Goal: Task Accomplishment & Management: Use online tool/utility

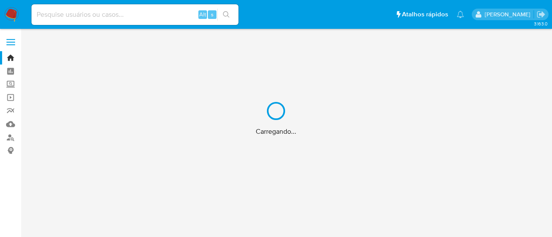
click at [440, 52] on div "Carregando..." at bounding box center [276, 118] width 552 height 237
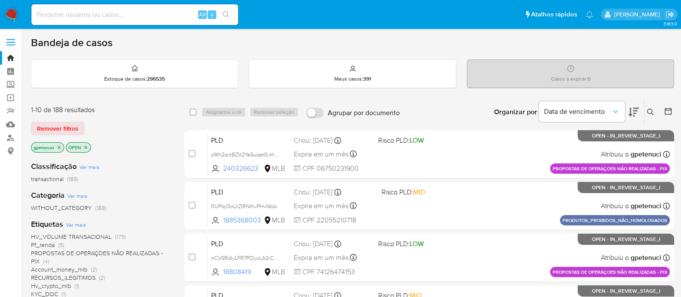
drag, startPoint x: 496, startPoint y: 3, endPoint x: 468, endPoint y: 41, distance: 47.7
click at [468, 41] on div "Bandeja de casos" at bounding box center [352, 42] width 643 height 13
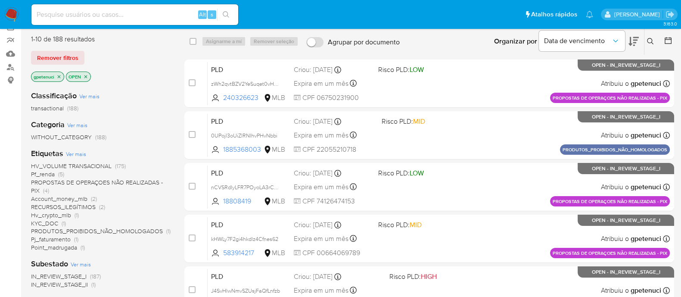
scroll to position [69, 0]
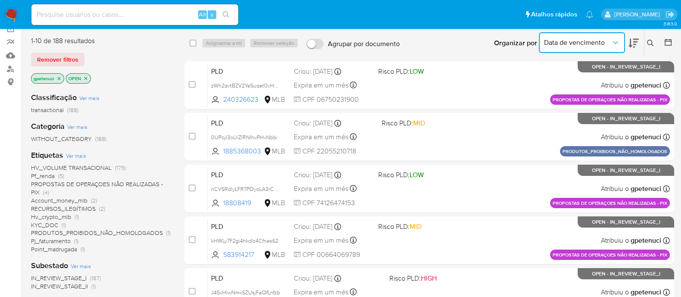
click at [551, 34] on button "Data de vencimento" at bounding box center [582, 42] width 86 height 21
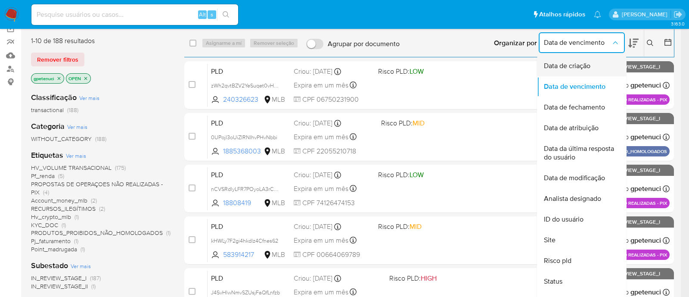
click at [551, 64] on div "Data de criação" at bounding box center [579, 66] width 71 height 21
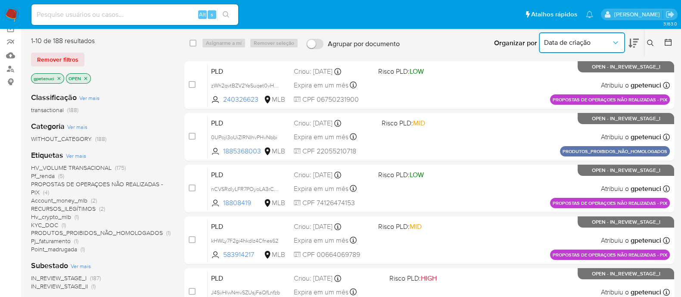
click at [551, 42] on span "Data de criação" at bounding box center [577, 42] width 67 height 9
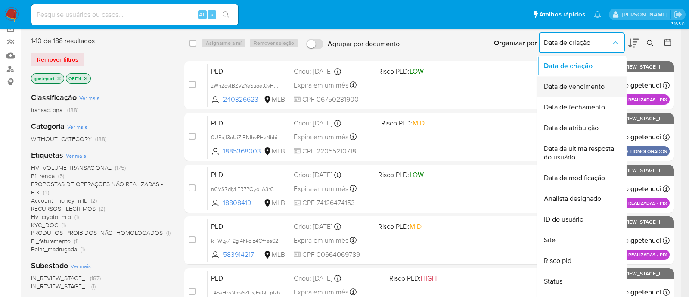
click at [551, 82] on span "Data de vencimento" at bounding box center [574, 86] width 61 height 9
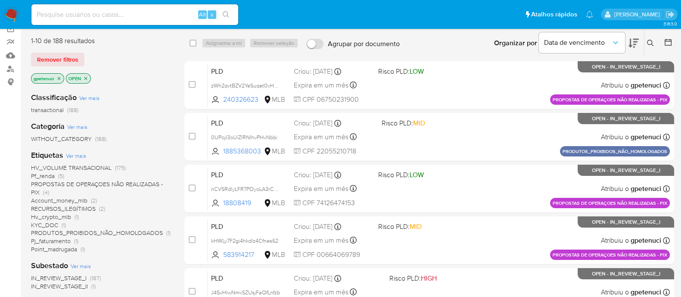
click at [493, 44] on div "Organizar por Data de vencimento" at bounding box center [565, 43] width 157 height 27
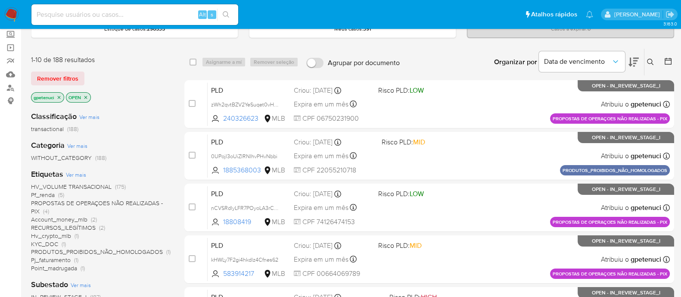
scroll to position [51, 0]
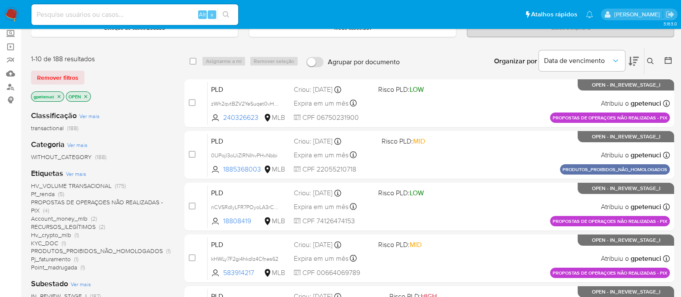
click at [47, 193] on span "Pf_renda" at bounding box center [43, 194] width 24 height 9
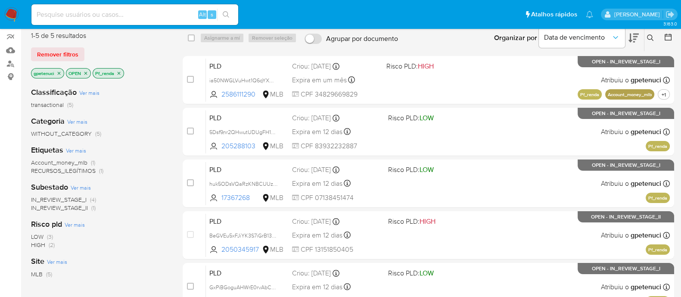
scroll to position [69, 0]
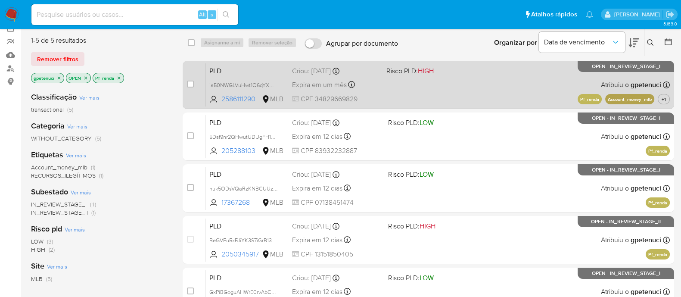
click at [392, 70] on span "Risco PLD: HIGH" at bounding box center [409, 70] width 47 height 9
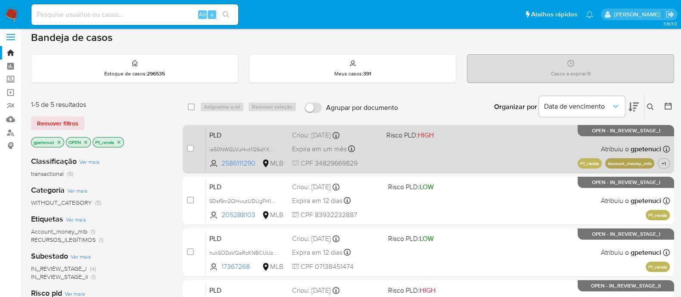
scroll to position [0, 0]
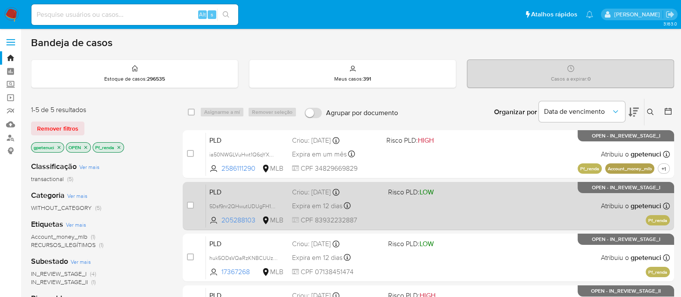
click at [415, 218] on div "PLD 5Dsf9nr2QHwutUDUgFH1PsrX 205288103 MLB Risco PLD: LOW Criou: 12/09/2025 Cri…" at bounding box center [438, 206] width 464 height 44
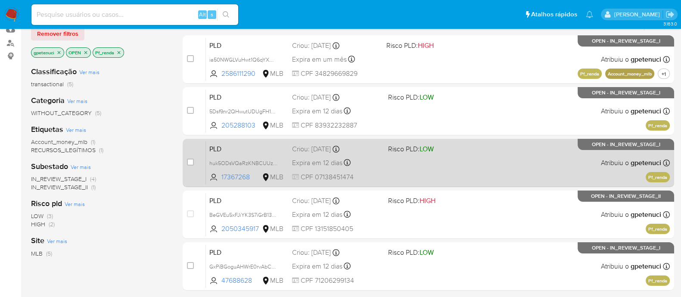
scroll to position [107, 0]
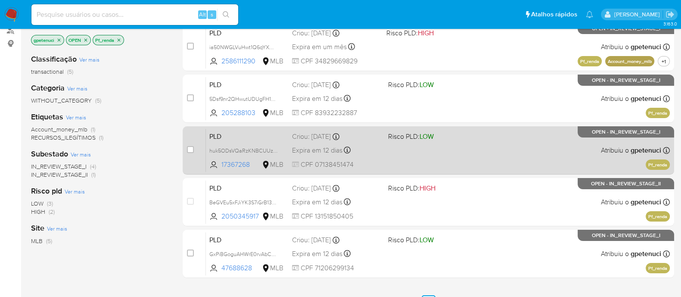
click at [310, 137] on div "Criou: 12/09/2025 Criou: 12/09/2025 00:31:04" at bounding box center [336, 136] width 89 height 9
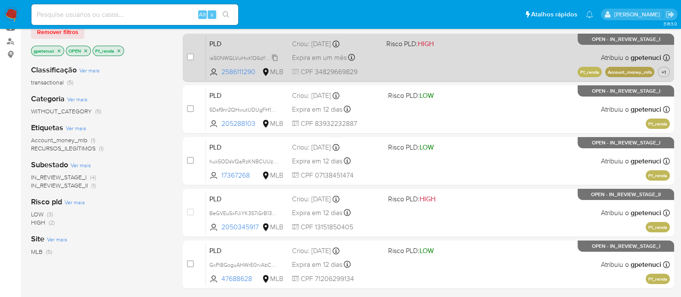
scroll to position [162, 0]
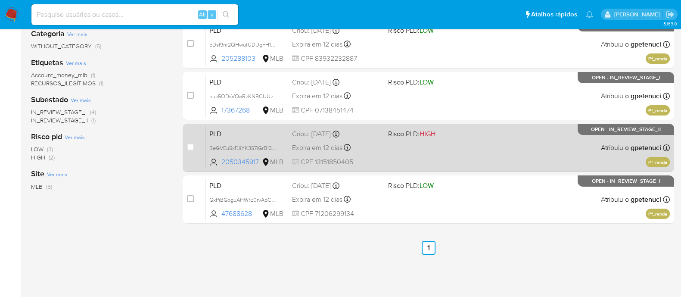
click at [327, 137] on div "Criou: 12/09/2025 Criou: 12/09/2025 00:26:29" at bounding box center [336, 133] width 89 height 9
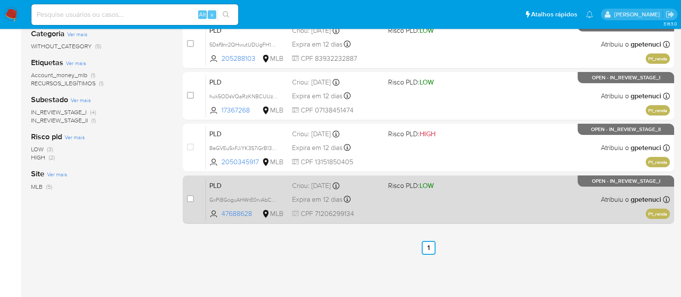
click at [296, 195] on span "Expira em 12 dias" at bounding box center [317, 199] width 50 height 9
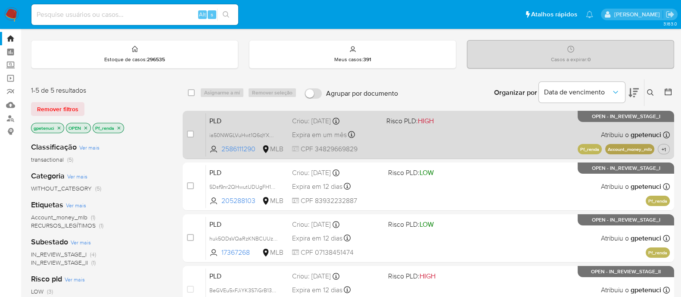
scroll to position [0, 0]
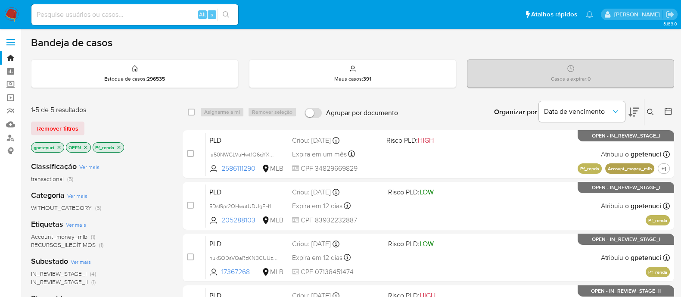
click at [14, 43] on label at bounding box center [11, 42] width 22 height 18
click at [0, 0] on input "checkbox" at bounding box center [0, 0] width 0 height 0
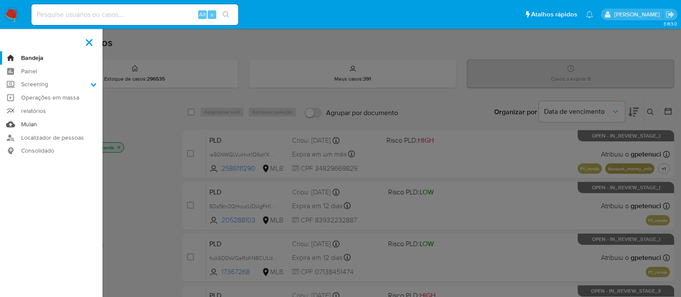
click at [26, 127] on link "Mulan" at bounding box center [51, 124] width 103 height 13
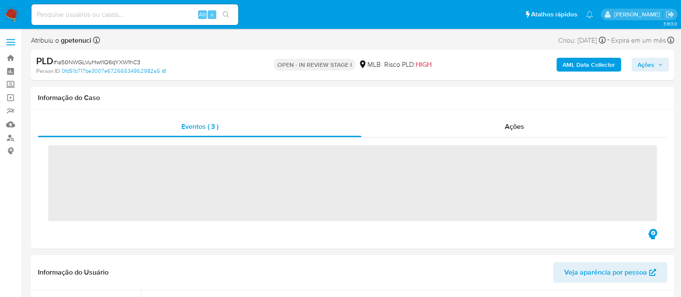
scroll to position [468, 0]
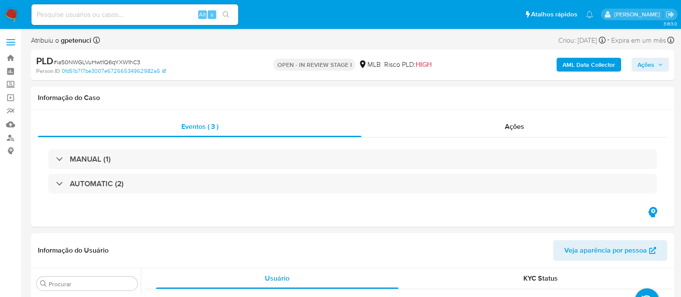
select select "10"
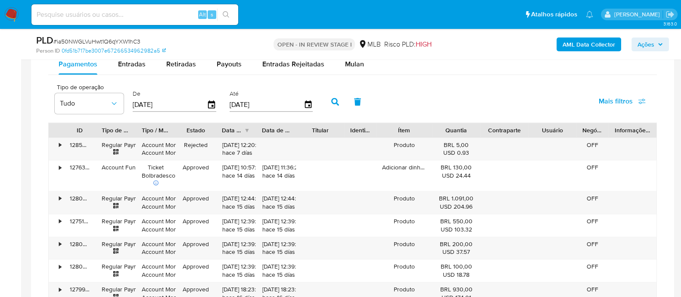
scroll to position [739, 0]
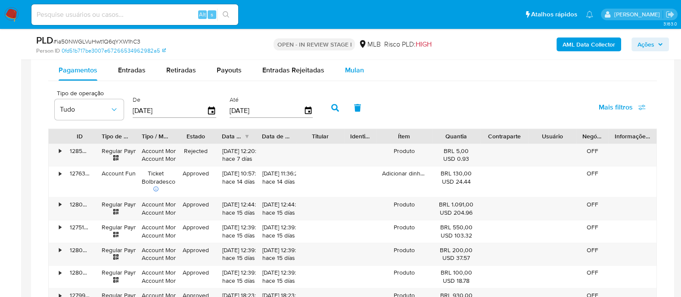
click at [338, 71] on button "Mulan" at bounding box center [355, 70] width 40 height 21
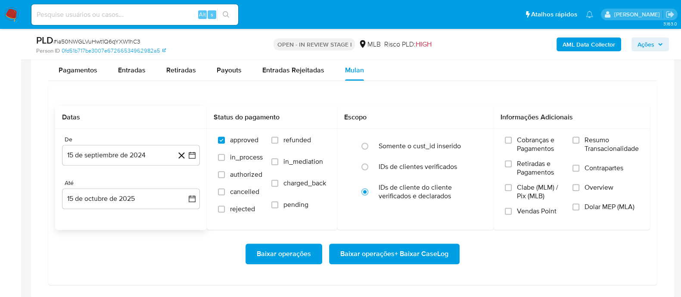
click at [178, 154] on icon at bounding box center [181, 155] width 11 height 11
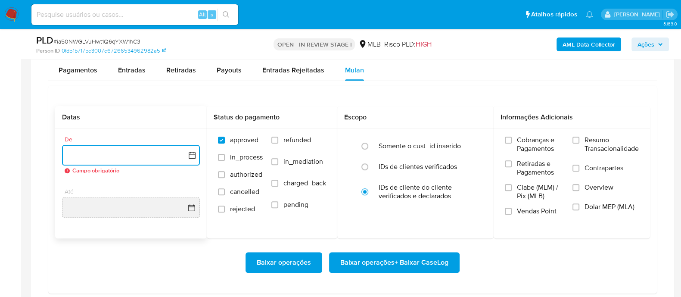
click at [190, 151] on icon "button" at bounding box center [192, 155] width 9 height 9
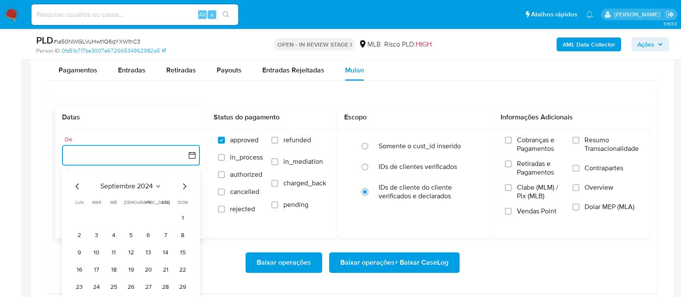
click at [147, 185] on span "septiembre 2024" at bounding box center [126, 186] width 53 height 9
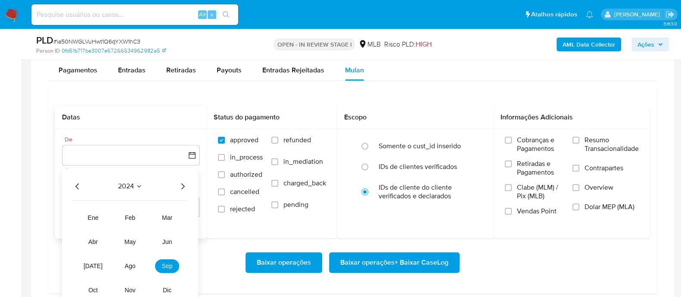
click at [182, 183] on icon "Año siguiente" at bounding box center [183, 186] width 10 height 10
click at [162, 264] on span "sep" at bounding box center [167, 265] width 11 height 7
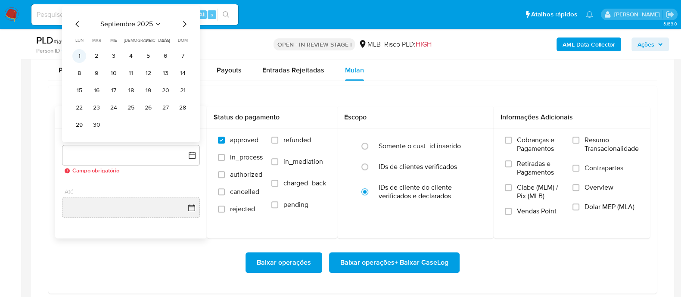
click at [76, 56] on button "1" at bounding box center [79, 56] width 14 height 14
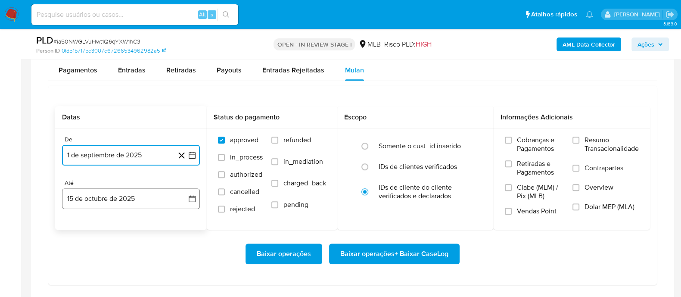
click at [192, 202] on button "15 de octubre de 2025" at bounding box center [131, 198] width 138 height 21
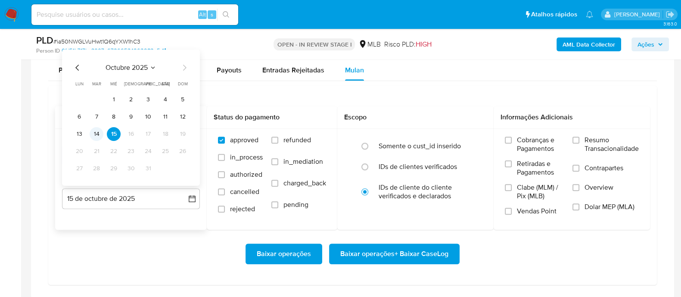
click at [98, 128] on button "14" at bounding box center [97, 134] width 14 height 14
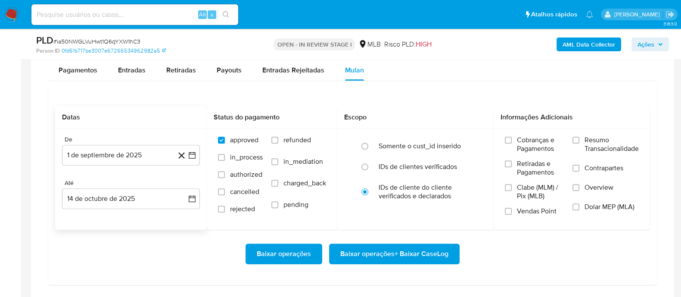
click at [32, 218] on div at bounding box center [352, 109] width 643 height 377
click at [593, 144] on span "Resumo Transacionalidade" at bounding box center [612, 144] width 54 height 17
click at [580, 143] on input "Resumo Transacionalidade" at bounding box center [576, 140] width 7 height 7
click at [420, 253] on span "Baixar operações + Baixar CaseLog" at bounding box center [394, 253] width 108 height 19
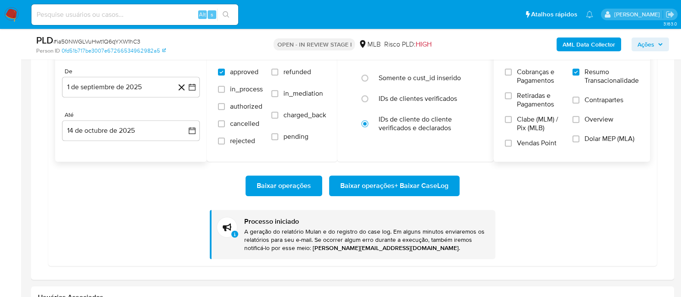
scroll to position [793, 0]
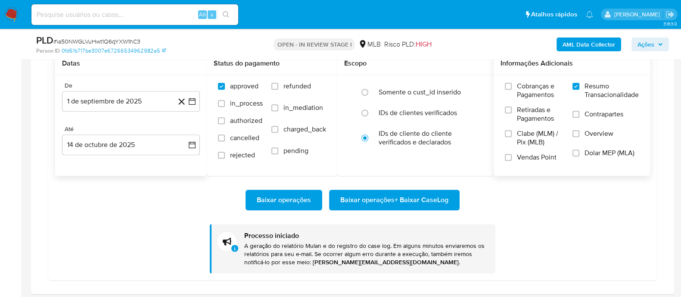
click at [135, 41] on span "# ia50NWGLVuHwt1Q6qYXW1hC3" at bounding box center [96, 41] width 87 height 9
copy span "ia50NWGLVuHwt1Q6qYXW1hC3"
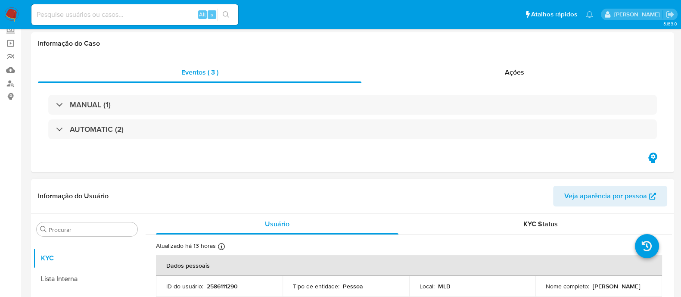
scroll to position [0, 0]
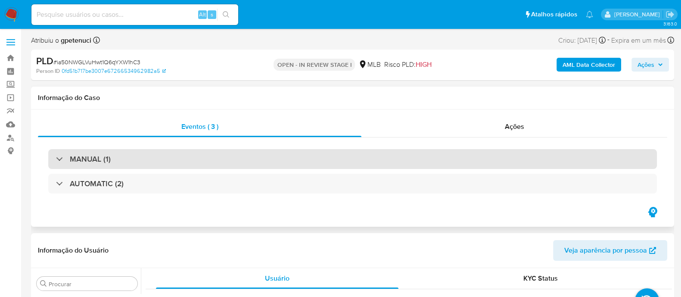
click at [115, 162] on div "MANUAL (1)" at bounding box center [352, 159] width 609 height 20
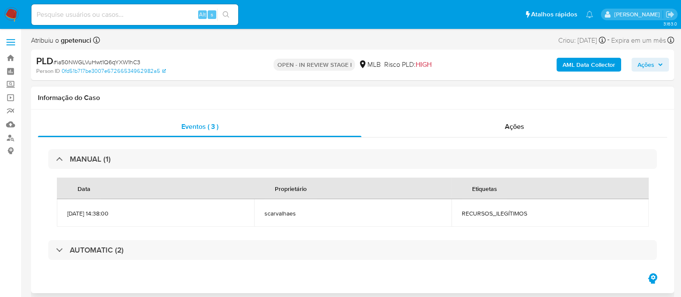
click at [276, 215] on span "scarvalhaes" at bounding box center [353, 213] width 177 height 8
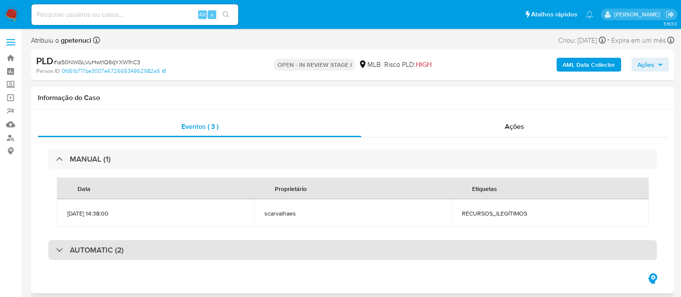
click at [280, 243] on div "AUTOMATIC (2)" at bounding box center [352, 250] width 609 height 20
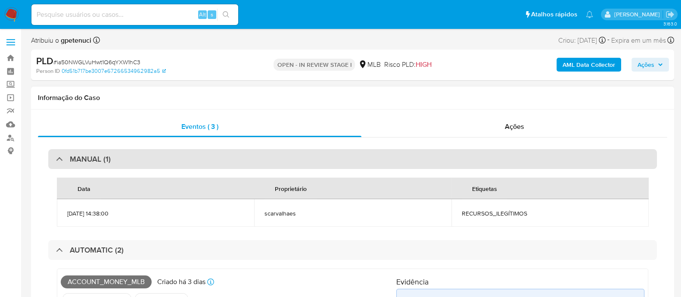
click at [77, 167] on div "MANUAL (1)" at bounding box center [352, 159] width 609 height 20
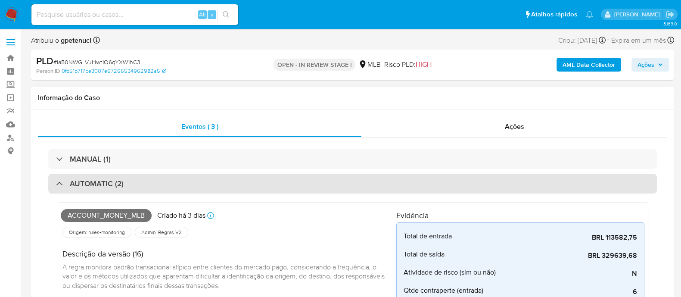
click at [98, 180] on h3 "AUTOMATIC (2)" at bounding box center [97, 183] width 54 height 9
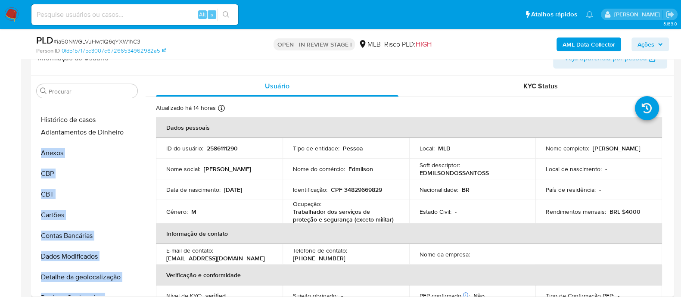
drag, startPoint x: 128, startPoint y: 250, endPoint x: 124, endPoint y: 117, distance: 133.2
click at [124, 117] on ul "Adiantamentos de Dinheiro Anexos CBP CBT Cartões Contas Bancárias Dados Modific…" at bounding box center [87, 198] width 108 height 194
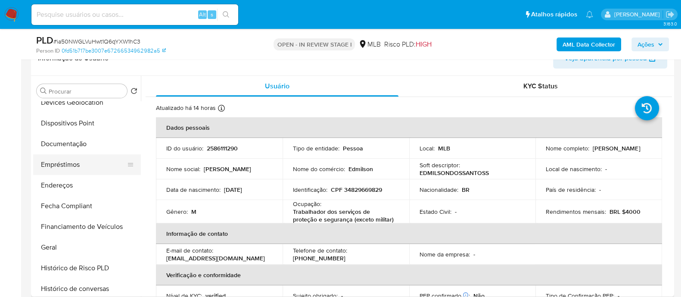
scroll to position [215, 0]
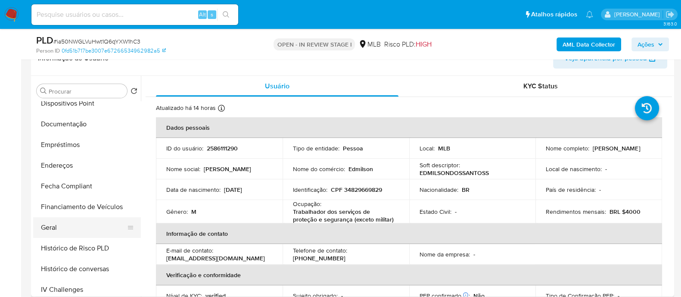
click at [100, 231] on button "Geral" at bounding box center [83, 227] width 101 height 21
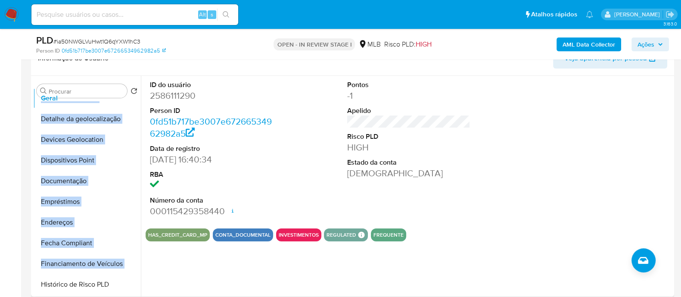
scroll to position [0, 0]
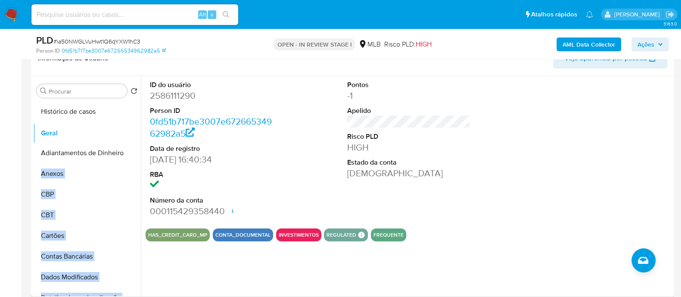
drag, startPoint x: 126, startPoint y: 228, endPoint x: 130, endPoint y: 134, distance: 94.0
click at [130, 134] on ul "Histórico de casos Adiantamentos de Dinheiro Anexos CBP CBT Cartões Contas Banc…" at bounding box center [87, 198] width 108 height 194
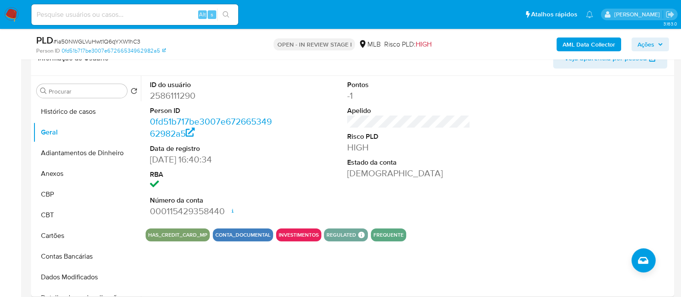
click at [70, 133] on button "Geral" at bounding box center [83, 132] width 101 height 21
click at [476, 225] on section "ID do usuário 2586111290 Person ID 0fd51b717be3007e67266534962982a5 Data de reg…" at bounding box center [409, 158] width 527 height 165
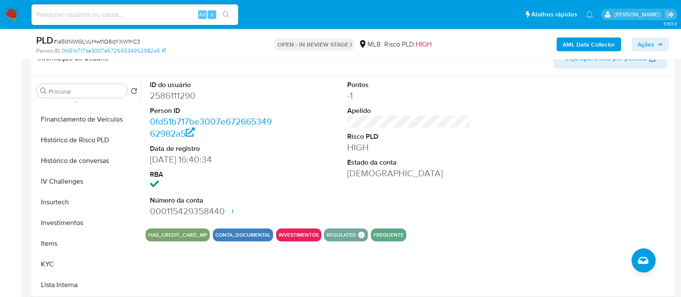
scroll to position [377, 0]
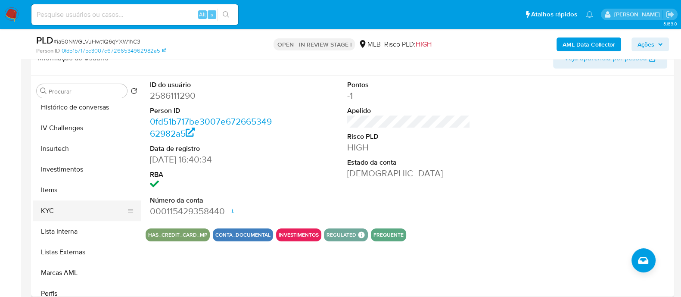
click at [97, 210] on button "KYC" at bounding box center [83, 210] width 101 height 21
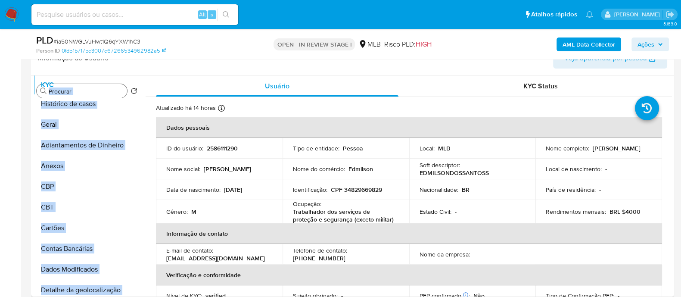
scroll to position [0, 0]
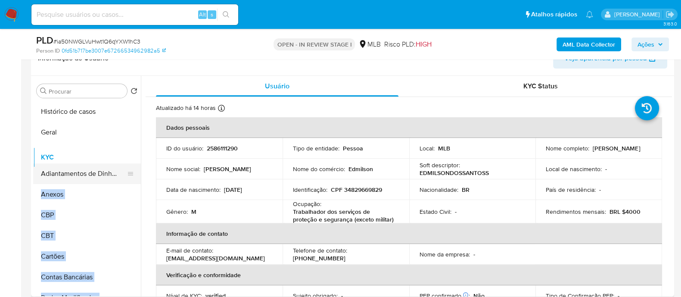
drag, startPoint x: 127, startPoint y: 211, endPoint x: 121, endPoint y: 158, distance: 53.3
click at [121, 158] on ul "Histórico de casos Geral Adiantamentos de Dinheiro Anexos CBP CBT Cartões Conta…" at bounding box center [87, 198] width 108 height 194
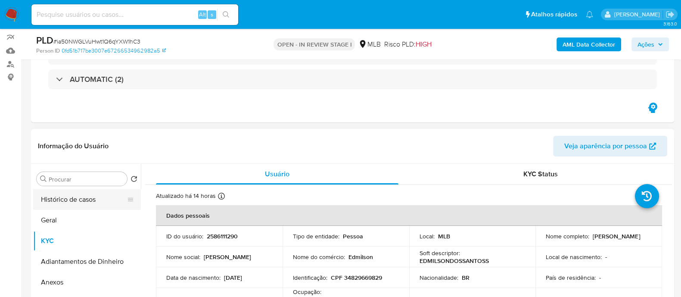
scroll to position [53, 0]
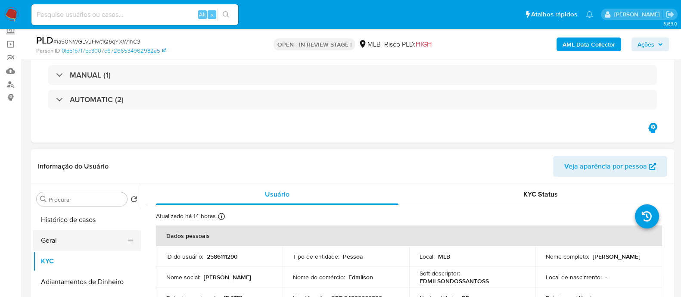
click at [80, 239] on button "Geral" at bounding box center [83, 240] width 101 height 21
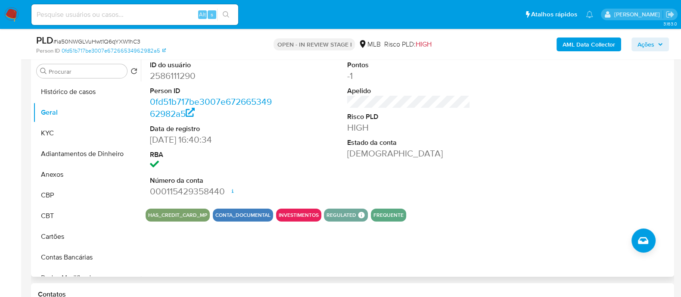
scroll to position [162, 0]
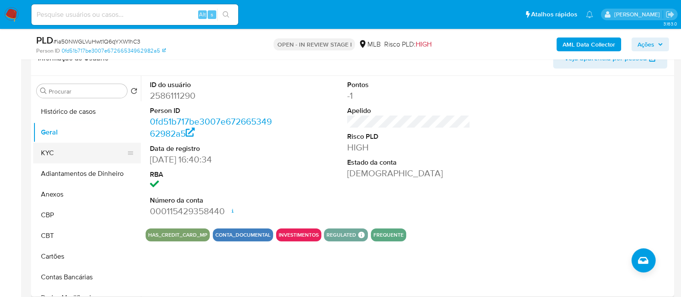
click at [106, 151] on button "KYC" at bounding box center [83, 153] width 101 height 21
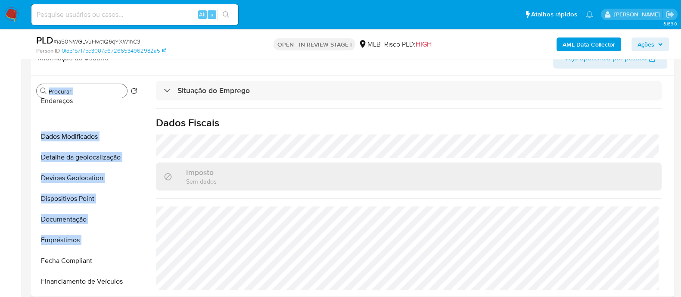
scroll to position [0, 0]
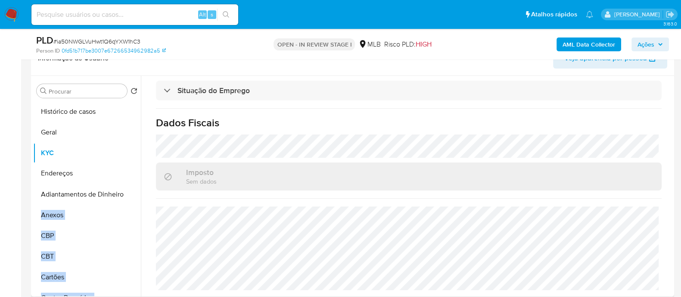
drag, startPoint x: 128, startPoint y: 203, endPoint x: 131, endPoint y: 171, distance: 32.0
click at [131, 171] on ul "Histórico de casos Geral KYC Adiantamentos de Dinheiro Anexos CBP CBT Cartões C…" at bounding box center [87, 198] width 108 height 194
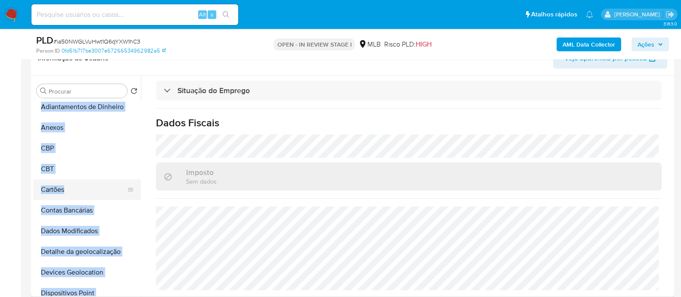
scroll to position [107, 0]
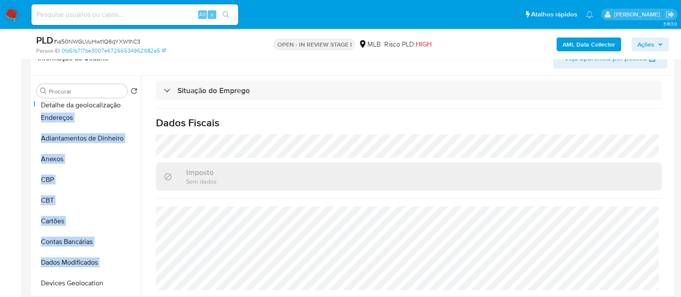
scroll to position [0, 0]
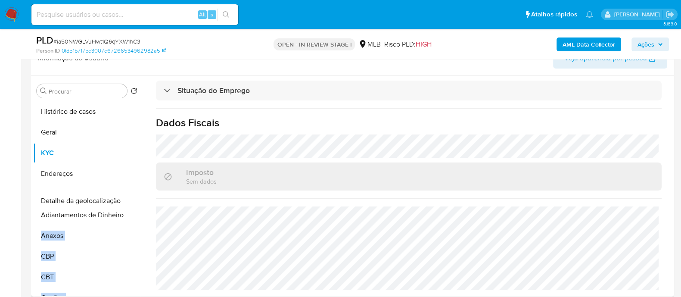
drag, startPoint x: 126, startPoint y: 246, endPoint x: 131, endPoint y: 199, distance: 48.0
click at [131, 199] on ul "Histórico de casos Geral KYC Endereços Adiantamentos de Dinheiro Anexos CBP CBT…" at bounding box center [87, 198] width 108 height 194
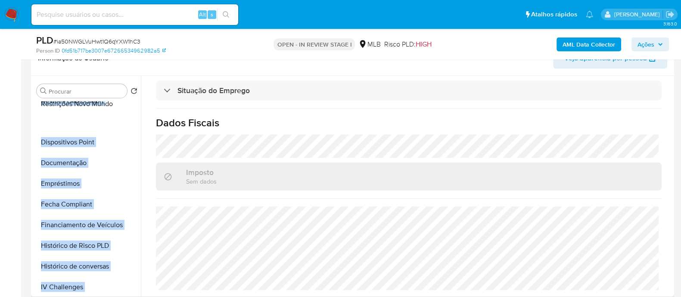
scroll to position [221, 0]
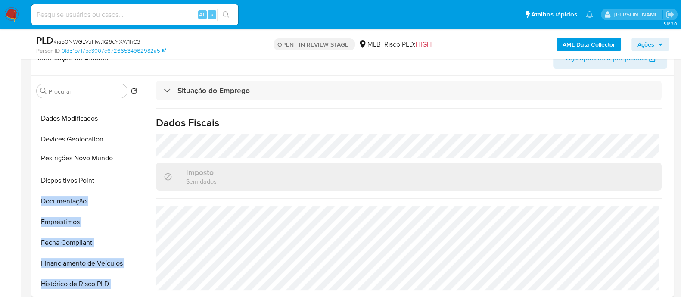
drag, startPoint x: 129, startPoint y: 281, endPoint x: 120, endPoint y: 159, distance: 123.1
click at [120, 159] on ul "Histórico de casos Geral KYC Endereços Detalhe da geolocalização Adiantamentos …" at bounding box center [87, 198] width 108 height 194
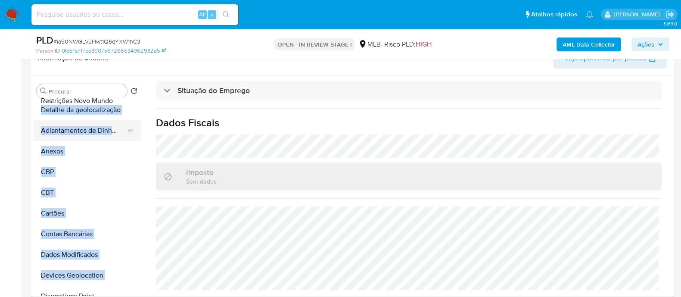
scroll to position [0, 0]
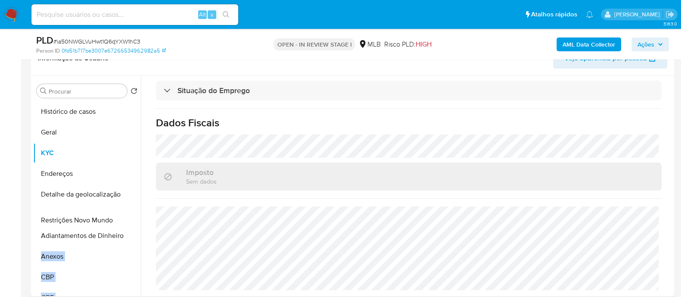
drag, startPoint x: 127, startPoint y: 160, endPoint x: 133, endPoint y: 221, distance: 61.5
click at [133, 221] on ul "Histórico de casos Geral KYC Endereços Detalhe da geolocalização Adiantamentos …" at bounding box center [87, 198] width 108 height 194
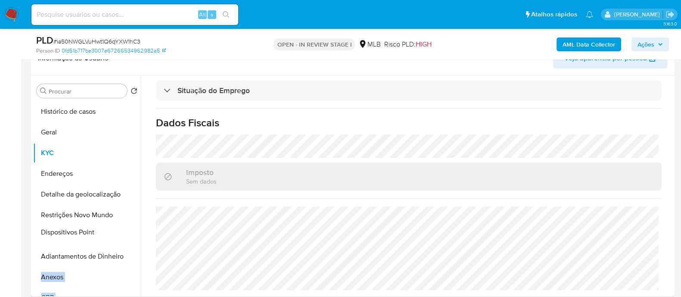
drag, startPoint x: 127, startPoint y: 184, endPoint x: 136, endPoint y: 231, distance: 47.3
click at [136, 231] on ul "Histórico de casos Geral KYC Endereços Detalhe da geolocalização Restrições Nov…" at bounding box center [87, 198] width 108 height 194
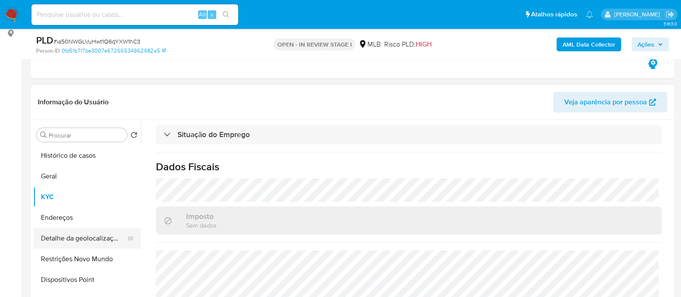
scroll to position [107, 0]
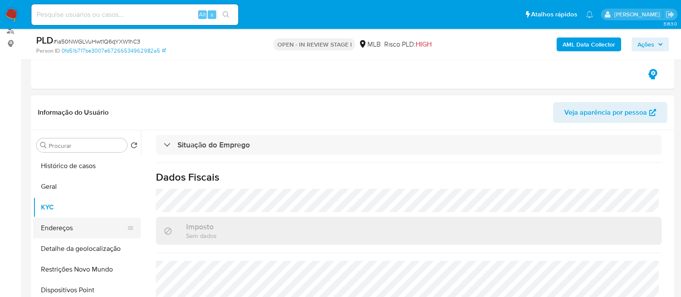
click at [88, 230] on button "Endereços" at bounding box center [83, 228] width 101 height 21
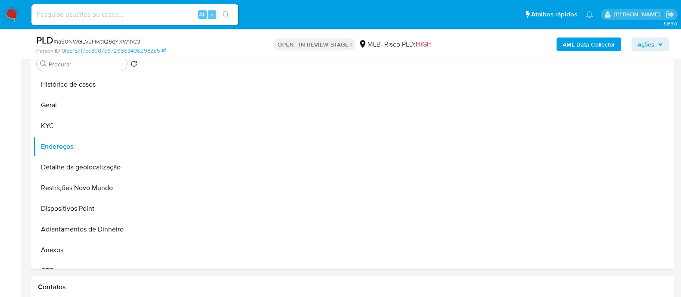
scroll to position [162, 0]
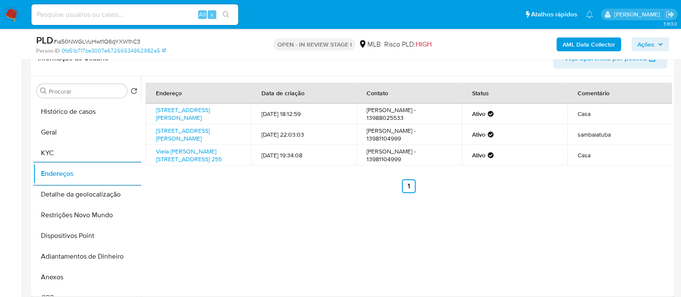
click at [322, 246] on div "Endereço Data de criação Contato Status Comentário Rua Machado De Assis 1120, S…" at bounding box center [406, 186] width 531 height 221
click at [57, 199] on button "Detalhe da geolocalização" at bounding box center [83, 194] width 101 height 21
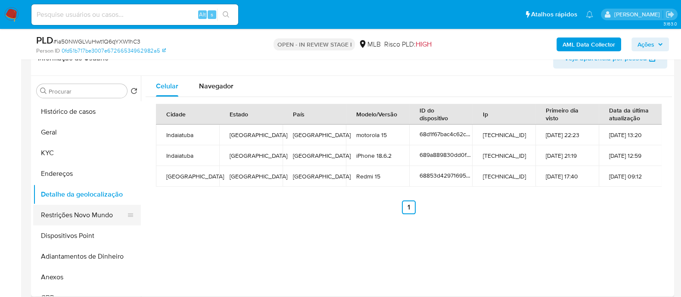
click at [82, 217] on button "Restrições Novo Mundo" at bounding box center [83, 215] width 101 height 21
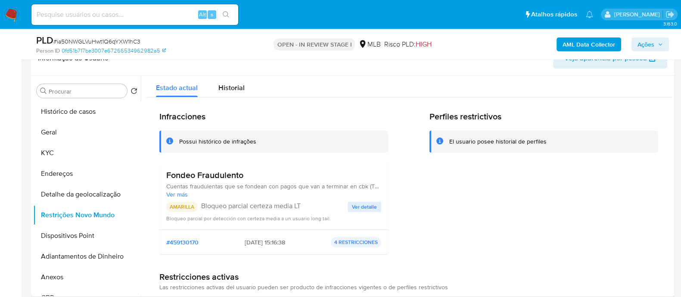
scroll to position [0, 0]
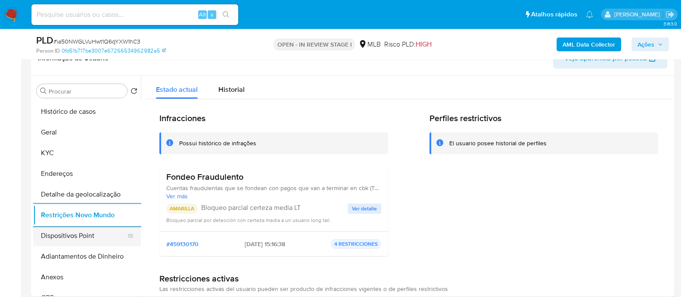
click at [90, 241] on button "Dispositivos Point" at bounding box center [83, 235] width 101 height 21
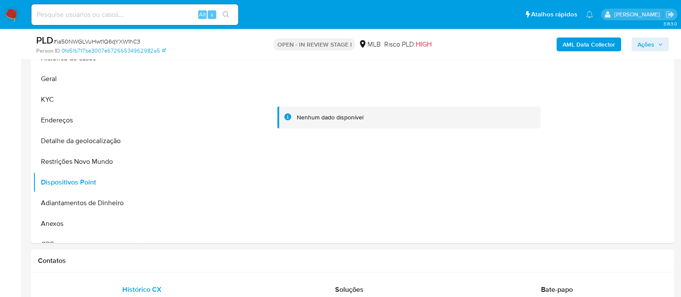
scroll to position [162, 0]
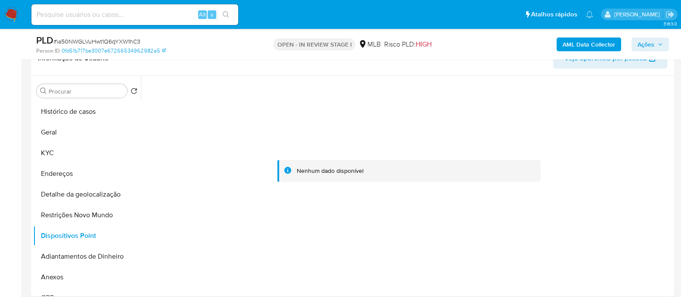
click at [152, 64] on header "Informação do Usuário Veja aparência por pessoa" at bounding box center [353, 58] width 630 height 21
click at [47, 154] on button "KYC" at bounding box center [83, 153] width 101 height 21
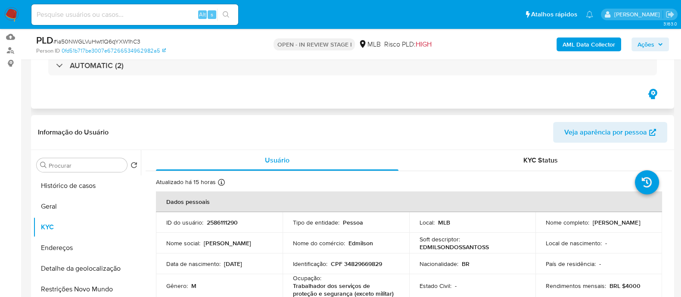
scroll to position [107, 0]
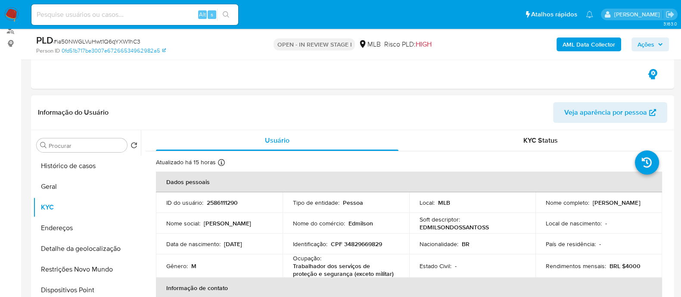
click at [225, 201] on p "2586111290" at bounding box center [222, 203] width 31 height 8
click at [224, 200] on p "2586111290" at bounding box center [222, 203] width 31 height 8
copy p "2586111290"
click at [293, 164] on div "Atualizado há 15 horas Criado: 26/07/2025 17:40:35 Atualizado: 14/10/2025 19:08…" at bounding box center [398, 163] width 484 height 11
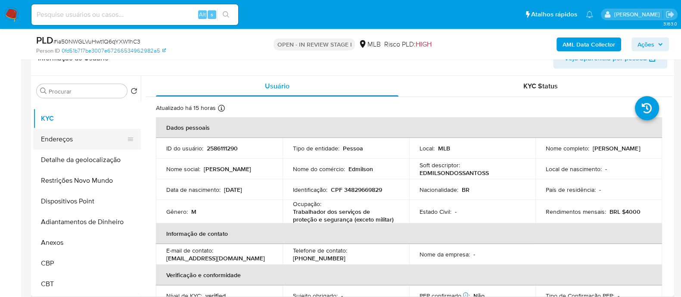
scroll to position [53, 0]
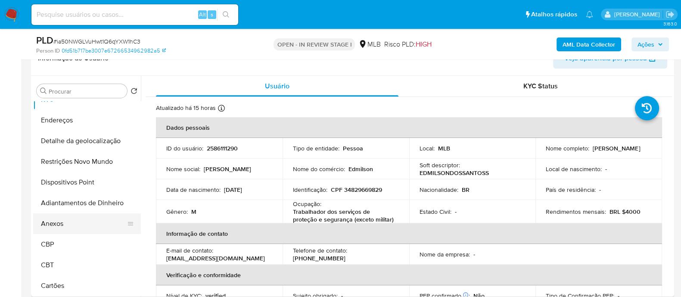
click at [87, 224] on button "Anexos" at bounding box center [83, 223] width 101 height 21
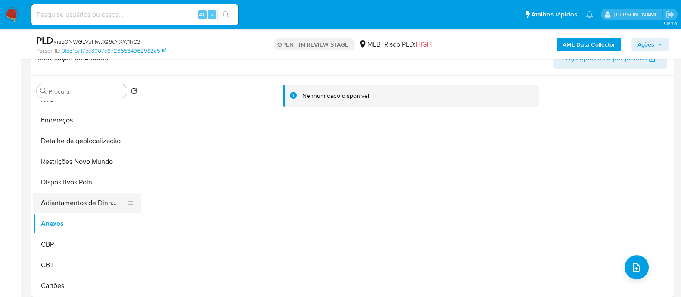
drag, startPoint x: 84, startPoint y: 223, endPoint x: 79, endPoint y: 198, distance: 25.5
click at [79, 198] on ul "Histórico de casos Geral KYC Endereços Detalhe da geolocalização Restrições Nov…" at bounding box center [87, 198] width 108 height 194
drag, startPoint x: 127, startPoint y: 224, endPoint x: 125, endPoint y: 200, distance: 23.8
click at [129, 202] on ul "Histórico de casos Geral KYC Endereços Detalhe da geolocalização Restrições Nov…" at bounding box center [87, 198] width 108 height 194
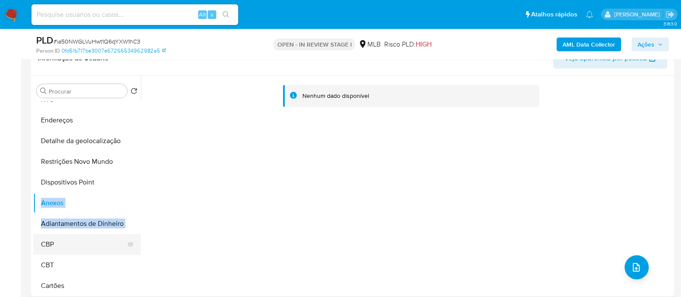
scroll to position [162, 0]
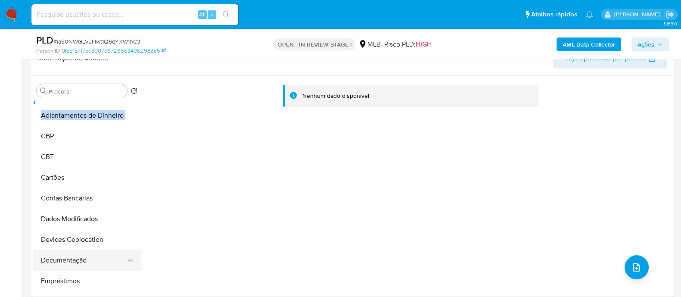
click at [75, 261] on button "Documentação" at bounding box center [83, 260] width 101 height 21
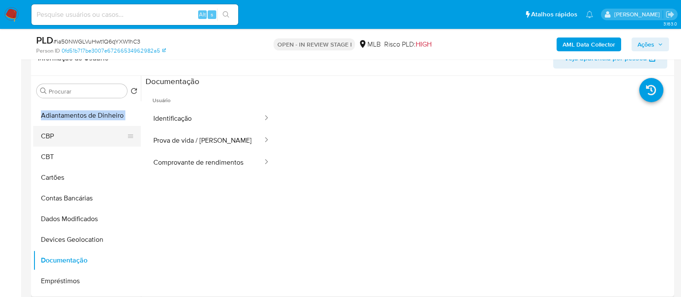
drag, startPoint x: 131, startPoint y: 257, endPoint x: 123, endPoint y: 134, distance: 123.9
click at [123, 134] on ul "Histórico de casos Geral KYC Endereços Detalhe da geolocalização Restrições Nov…" at bounding box center [87, 198] width 108 height 194
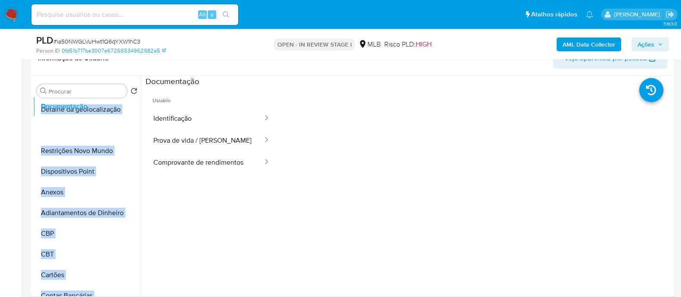
scroll to position [62, 0]
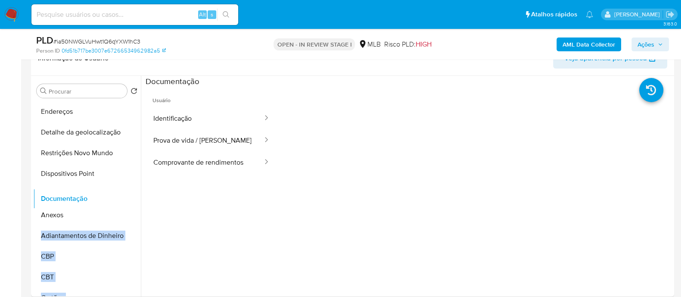
drag, startPoint x: 128, startPoint y: 259, endPoint x: 0, endPoint y: 195, distance: 143.8
click at [127, 198] on ul "Histórico de casos Geral KYC Endereços Detalhe da geolocalização Restrições Nov…" at bounding box center [87, 198] width 108 height 194
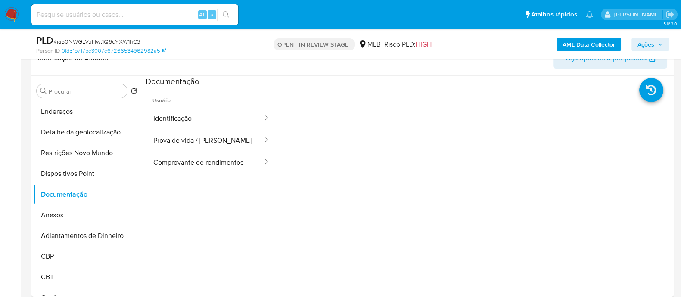
click at [262, 117] on icon at bounding box center [266, 117] width 9 height 9
click at [177, 117] on button "Identificação" at bounding box center [205, 118] width 118 height 22
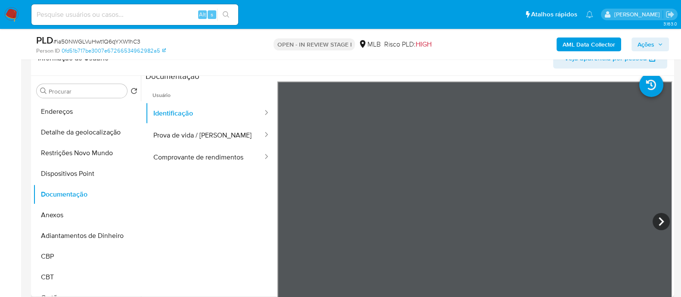
scroll to position [0, 0]
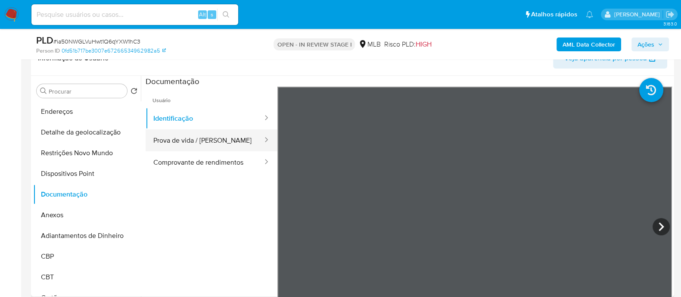
click at [228, 142] on button "Prova de vida / Selfie" at bounding box center [205, 140] width 118 height 22
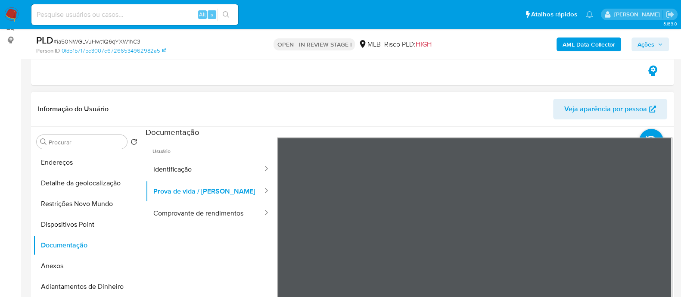
scroll to position [162, 0]
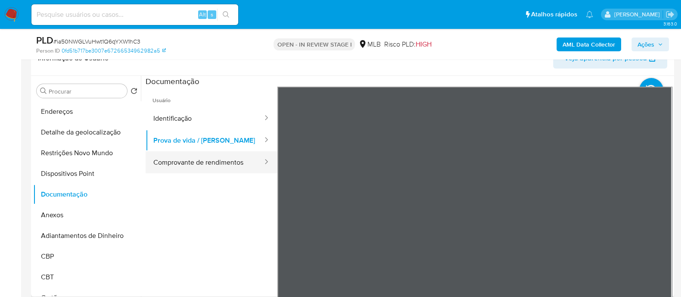
click at [206, 159] on button "Comprovante de rendimentos" at bounding box center [205, 162] width 118 height 22
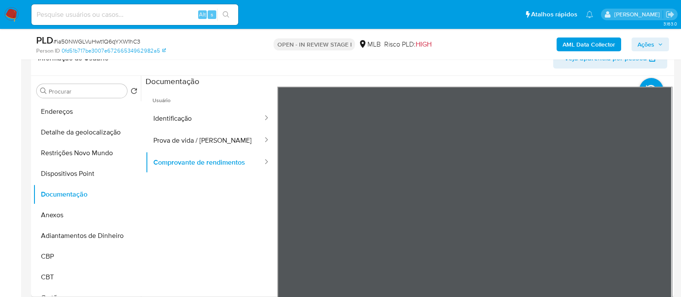
click at [215, 242] on ul "Usuário Identificação Prova de vida / Selfie Comprovante de rendimentos" at bounding box center [212, 211] width 132 height 248
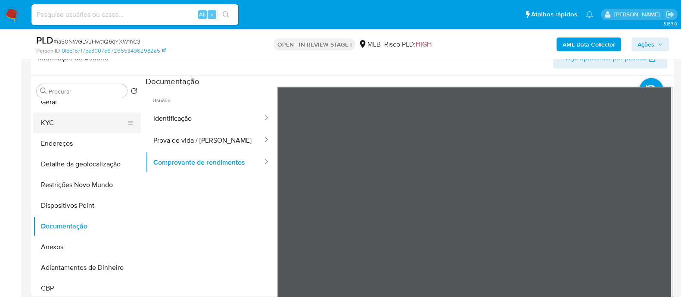
scroll to position [0, 0]
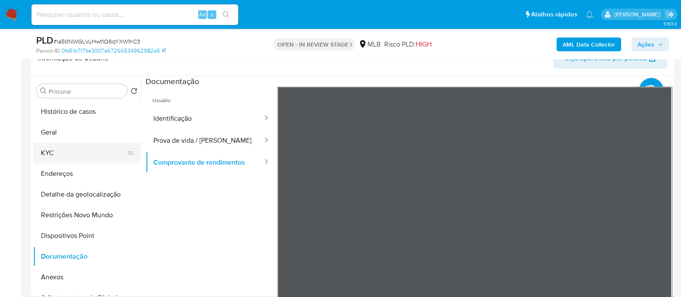
click at [79, 153] on button "KYC" at bounding box center [83, 153] width 101 height 21
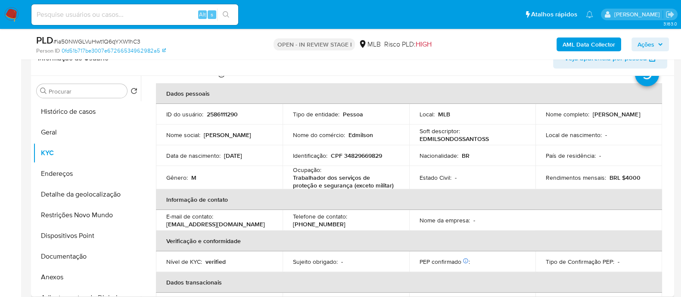
scroll to position [53, 0]
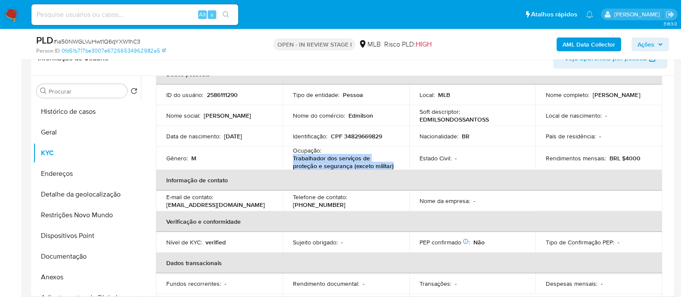
drag, startPoint x: 295, startPoint y: 157, endPoint x: 387, endPoint y: 166, distance: 93.1
click at [387, 166] on td "Ocupação : Trabalhador dos serviços de proteção e segurança (exceto militar)" at bounding box center [346, 158] width 127 height 23
copy p "Trabalhador dos serviços de proteção e segurança (exceto militar)"
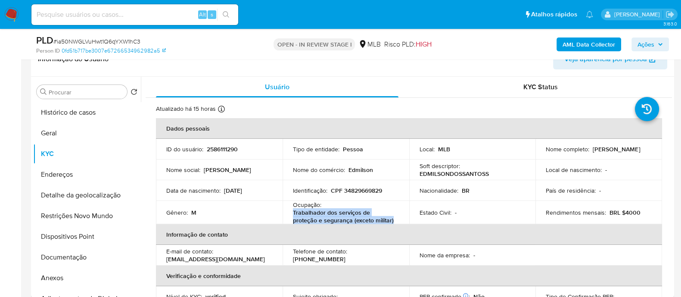
scroll to position [0, 0]
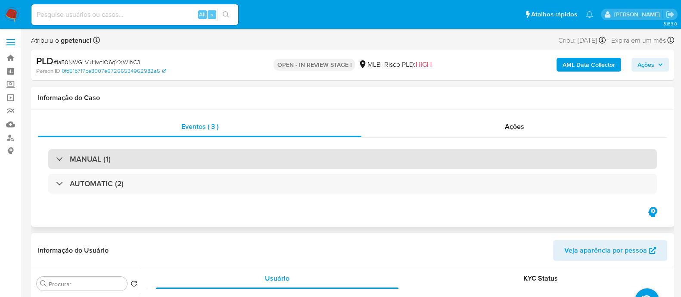
click at [353, 163] on div "MANUAL (1)" at bounding box center [352, 159] width 609 height 20
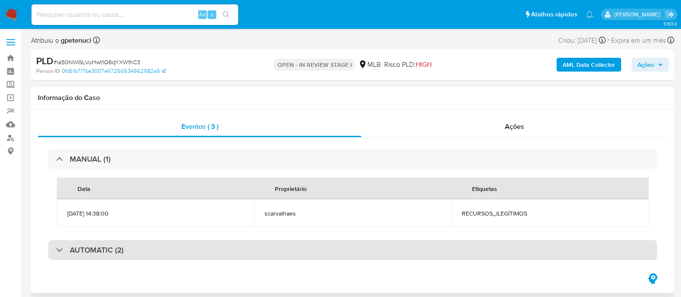
click at [318, 242] on div "AUTOMATIC (2)" at bounding box center [352, 250] width 609 height 20
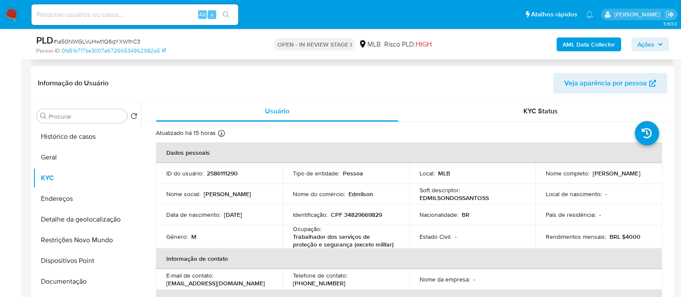
scroll to position [754, 0]
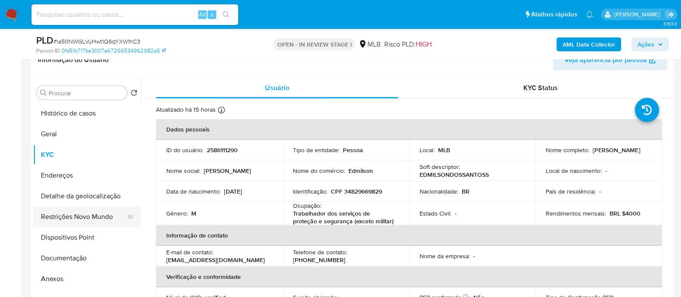
click at [91, 208] on button "Restrições Novo Mundo" at bounding box center [83, 216] width 101 height 21
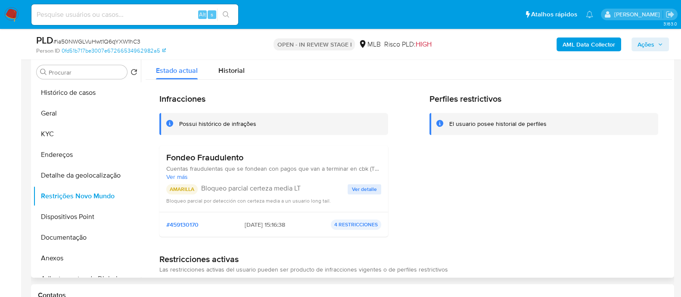
click at [212, 158] on h3 "Fondeo Fraudulento" at bounding box center [273, 157] width 215 height 11
click at [187, 175] on span "Ver más" at bounding box center [273, 177] width 215 height 8
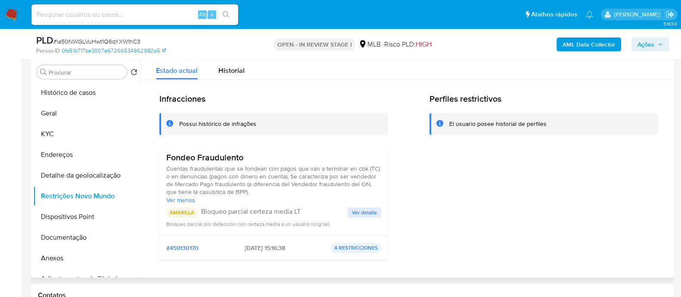
drag, startPoint x: 165, startPoint y: 167, endPoint x: 284, endPoint y: 192, distance: 122.0
click at [284, 192] on div "Fondeo Fraudulento Cuentas fraudulentas que se fondean con pagos que van a term…" at bounding box center [273, 190] width 229 height 90
click at [249, 131] on div "Possui histórico de infrações" at bounding box center [273, 124] width 229 height 22
click at [64, 134] on button "KYC" at bounding box center [83, 134] width 101 height 21
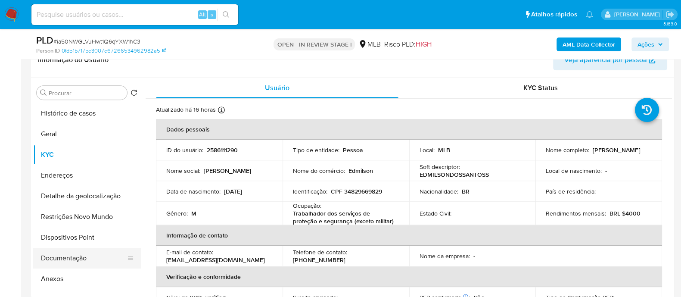
click at [80, 266] on button "Documentação" at bounding box center [83, 258] width 101 height 21
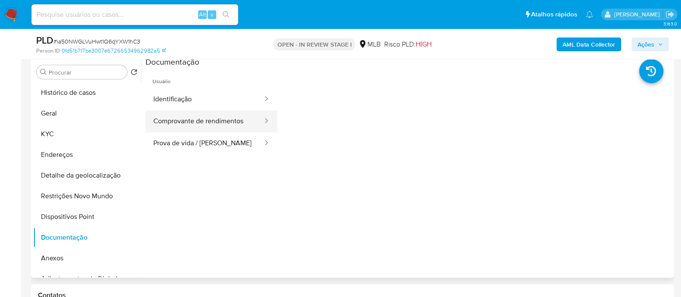
click at [221, 127] on button "Comprovante de rendimentos" at bounding box center [205, 121] width 118 height 22
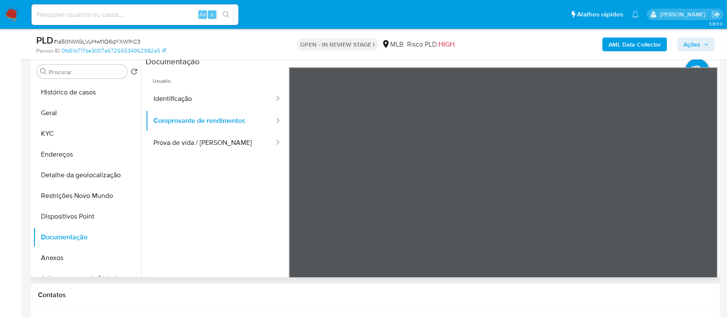
scroll to position [696, 0]
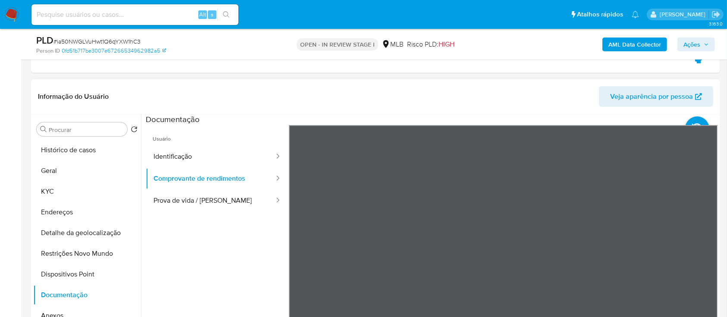
click at [309, 94] on header "Informação do Usuário Veja aparência por pessoa" at bounding box center [375, 96] width 675 height 21
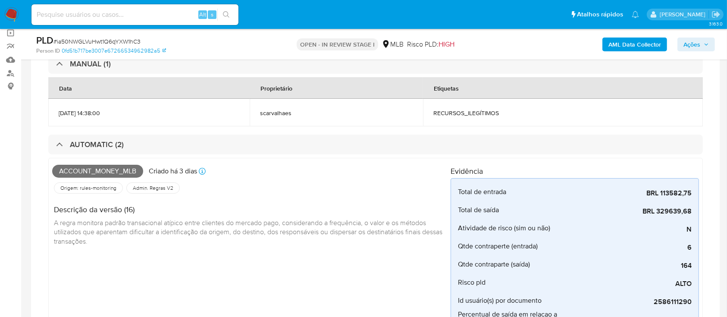
scroll to position [7, 0]
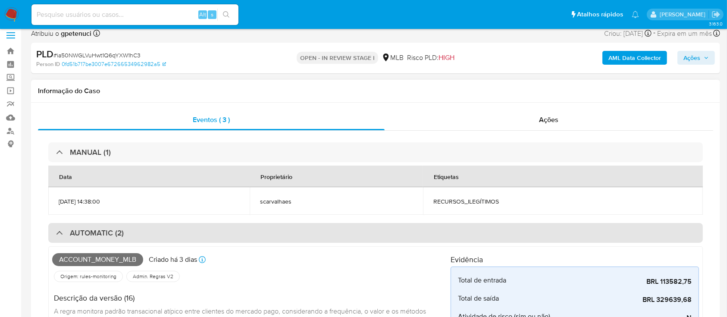
click at [67, 232] on div "AUTOMATIC (2)" at bounding box center [90, 232] width 68 height 9
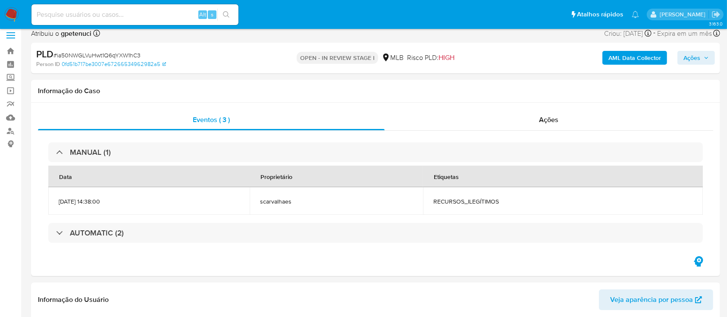
click at [127, 53] on span "# ia50NWGLVuHwt1Q6qYXW1hC3" at bounding box center [96, 55] width 87 height 9
copy span "ia50NWGLVuHwt1Q6qYXW1hC3"
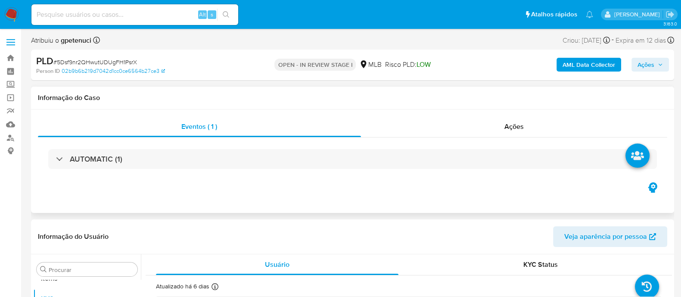
scroll to position [468, 0]
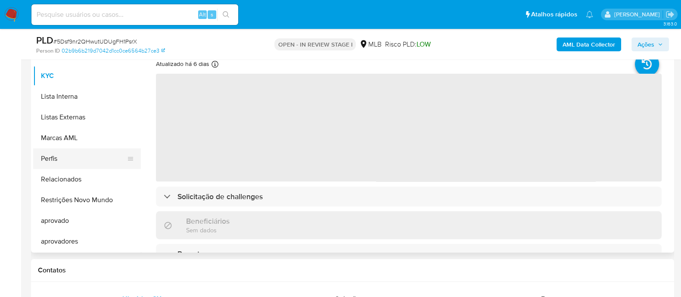
select select "10"
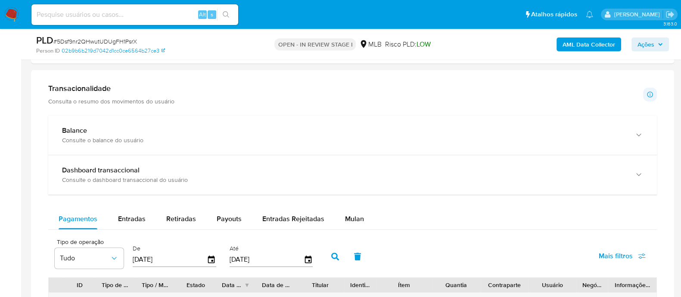
scroll to position [592, 0]
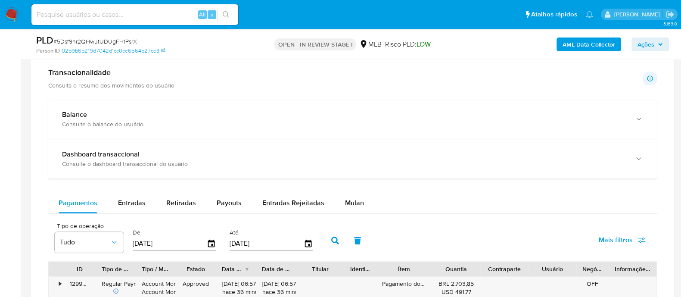
drag, startPoint x: 353, startPoint y: 194, endPoint x: 343, endPoint y: 182, distance: 15.6
click at [355, 194] on div "Mulan" at bounding box center [354, 203] width 19 height 21
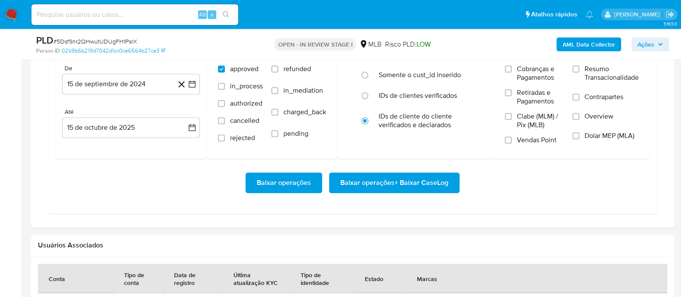
scroll to position [808, 0]
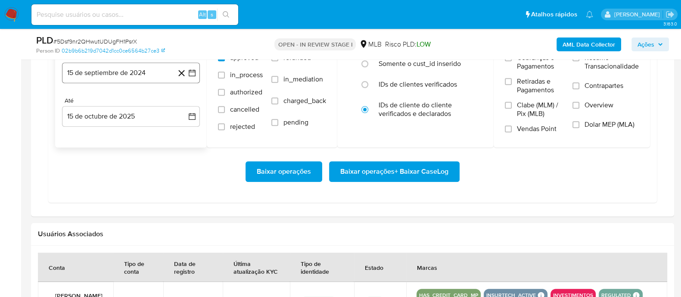
click at [134, 77] on button "15 de septiembre de 2024" at bounding box center [131, 72] width 138 height 21
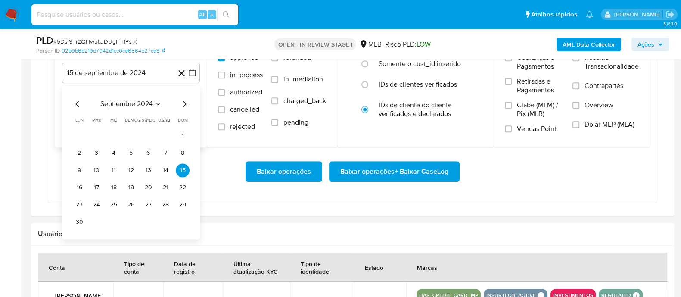
click at [140, 106] on span "septiembre 2024" at bounding box center [126, 104] width 53 height 9
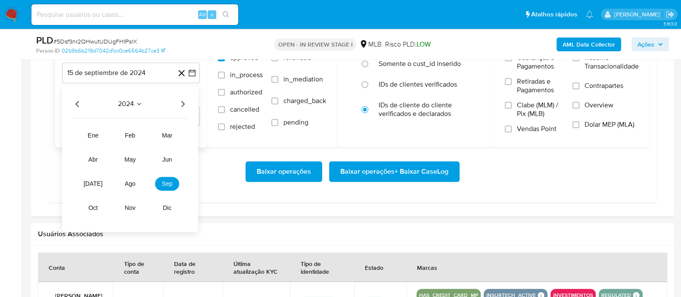
click at [185, 102] on icon "Año siguiente" at bounding box center [183, 104] width 10 height 10
click at [179, 180] on td "sep" at bounding box center [167, 184] width 24 height 14
click at [177, 179] on button "sep" at bounding box center [167, 184] width 24 height 14
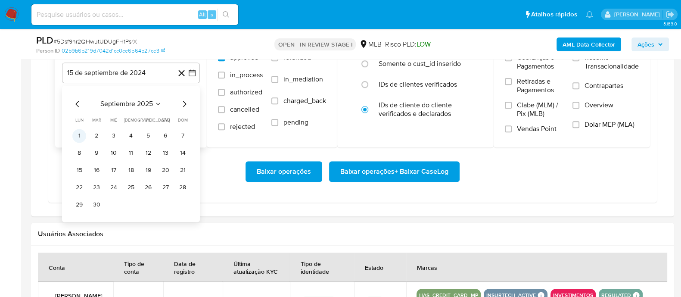
click at [77, 137] on button "1" at bounding box center [79, 136] width 14 height 14
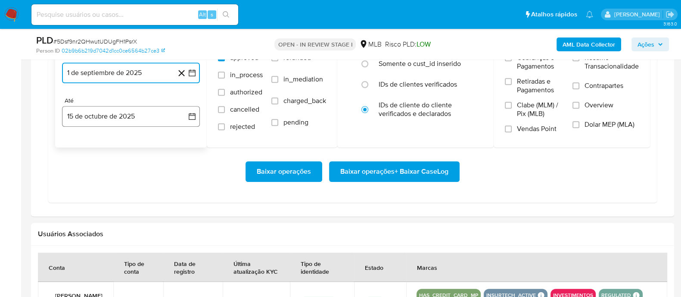
click at [106, 112] on button "15 de octubre de 2025" at bounding box center [131, 116] width 138 height 21
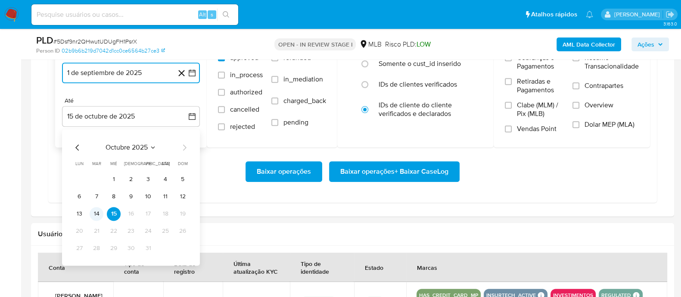
click at [102, 210] on button "14" at bounding box center [97, 214] width 14 height 14
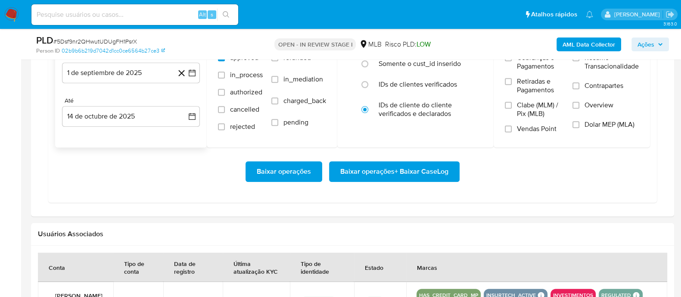
click at [166, 206] on div "Transacionalidade Consulta o resumo dos movimentos do usuário Informações trans…" at bounding box center [353, 28] width 630 height 364
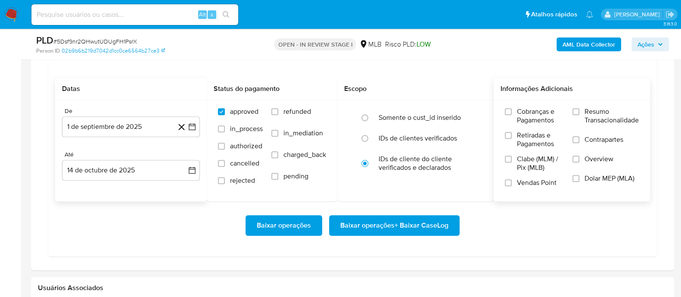
click at [599, 117] on span "Resumo Transacionalidade" at bounding box center [612, 115] width 54 height 17
click at [580, 115] on input "Resumo Transacionalidade" at bounding box center [576, 111] width 7 height 7
click at [419, 217] on span "Baixar operações + Baixar CaseLog" at bounding box center [394, 225] width 108 height 19
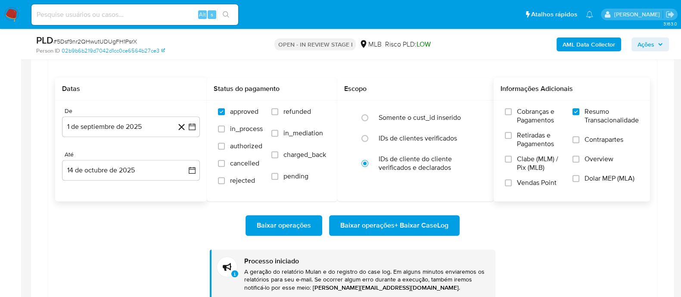
click at [125, 42] on span "# 5Dsf9nr2QHwutUDUgFH1PsrX" at bounding box center [95, 41] width 84 height 9
copy span "5Dsf9nr2QHwutUDUgFH1PsrX"
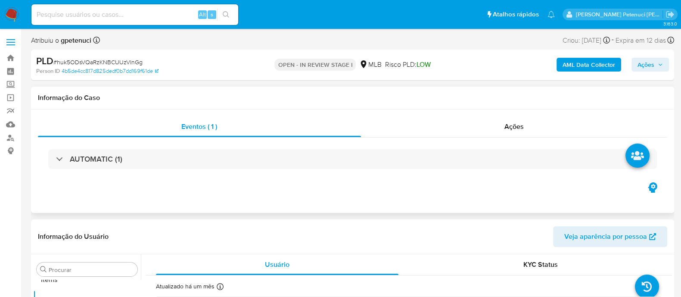
scroll to position [468, 0]
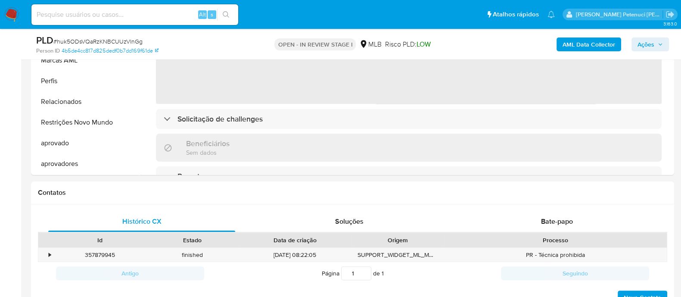
select select "10"
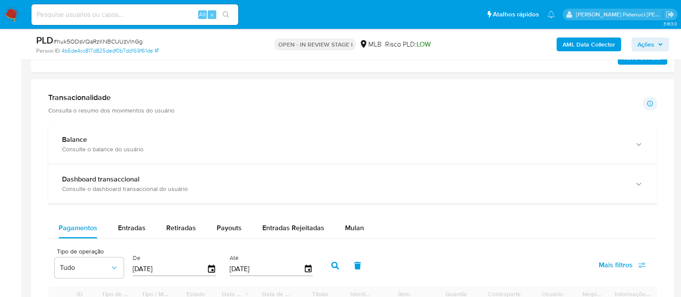
scroll to position [592, 0]
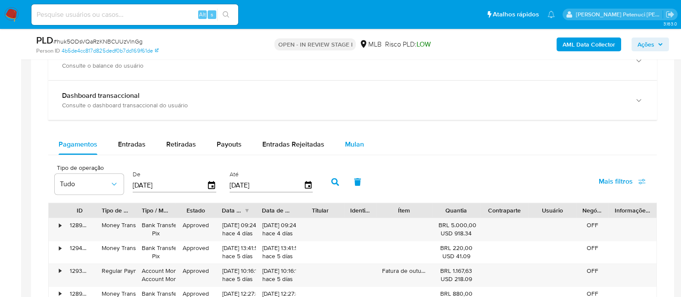
click at [346, 145] on span "Mulan" at bounding box center [354, 144] width 19 height 10
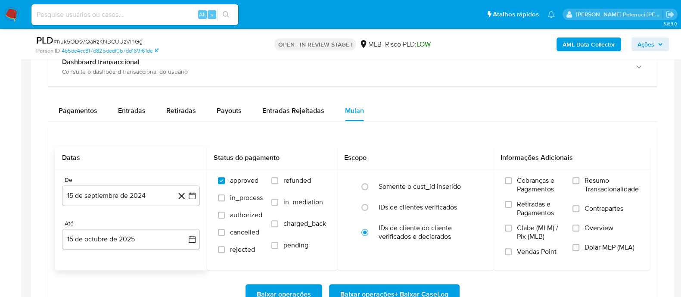
scroll to position [646, 0]
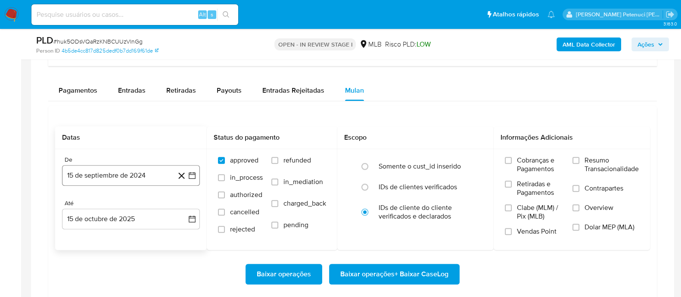
click at [155, 172] on button "15 de septiembre de 2024" at bounding box center [131, 175] width 138 height 21
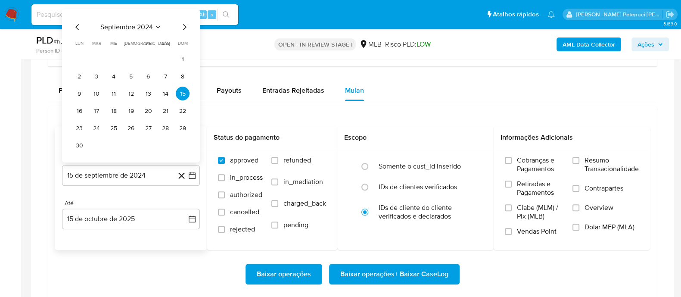
click at [150, 26] on span "septiembre 2024" at bounding box center [126, 27] width 53 height 9
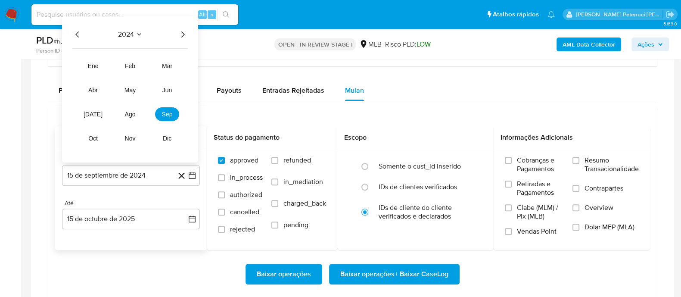
click at [187, 32] on icon "Año siguiente" at bounding box center [183, 34] width 10 height 10
click at [169, 106] on tr "ene feb mar abr may jun [DATE] ago sep oct nov dic" at bounding box center [130, 102] width 98 height 86
click at [172, 112] on button "sep" at bounding box center [167, 114] width 24 height 14
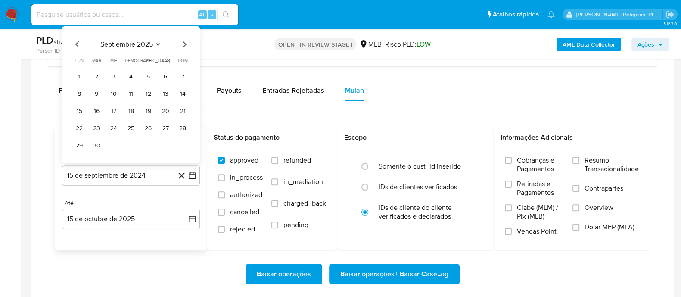
click at [151, 44] on span "septiembre 2025" at bounding box center [126, 44] width 53 height 9
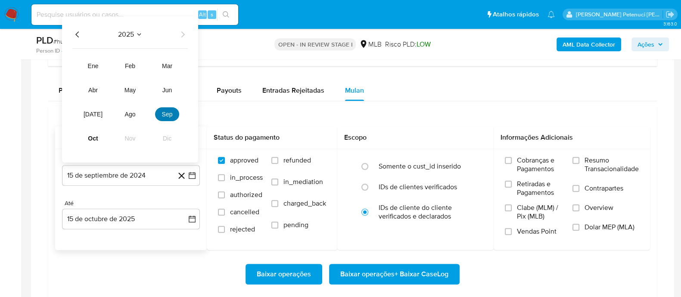
click at [168, 114] on span "sep" at bounding box center [167, 114] width 11 height 7
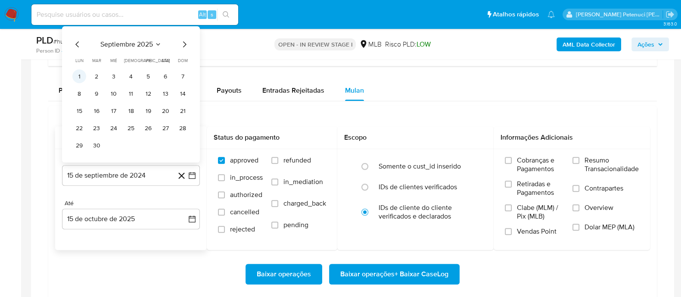
click at [80, 76] on button "1" at bounding box center [79, 76] width 14 height 14
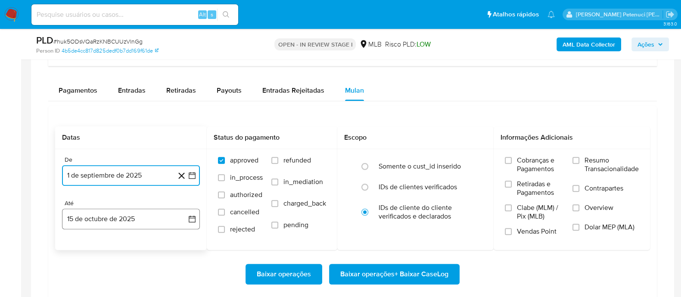
click at [135, 219] on button "15 de octubre de 2025" at bounding box center [131, 219] width 138 height 21
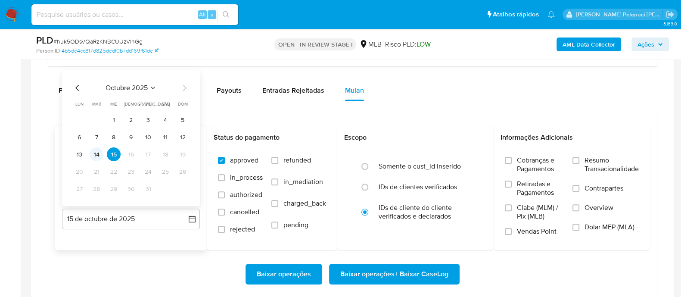
click at [99, 148] on button "14" at bounding box center [97, 154] width 14 height 14
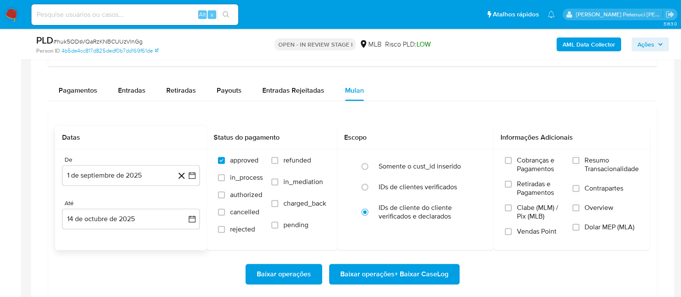
click at [96, 256] on div "Baixar operações Baixar operações + Baixar CaseLog" at bounding box center [352, 274] width 595 height 48
click at [577, 160] on input "Resumo Transacionalidade" at bounding box center [576, 160] width 7 height 7
click at [422, 272] on span "Baixar operações + Baixar CaseLog" at bounding box center [394, 274] width 108 height 19
click at [105, 42] on span "# huk5ODsVQaRzKNBCUUzVlnGg" at bounding box center [97, 41] width 89 height 9
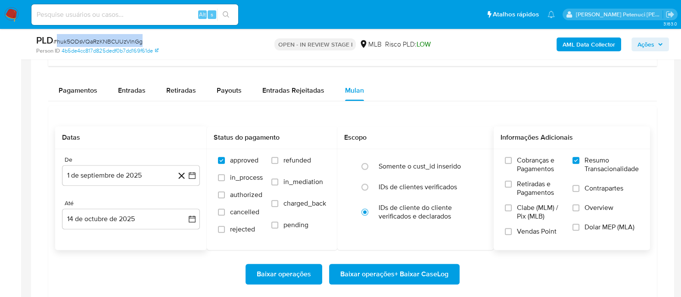
copy span "huk5ODsVQaRzKNBCUUzVlnGg"
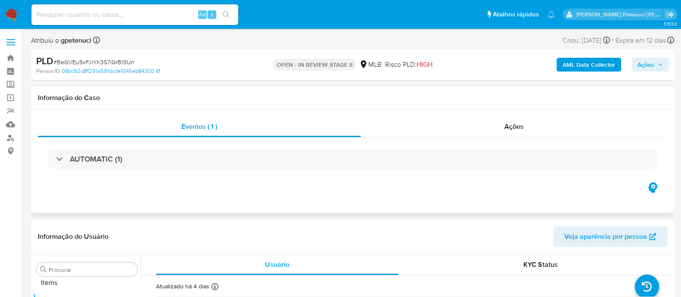
scroll to position [468, 0]
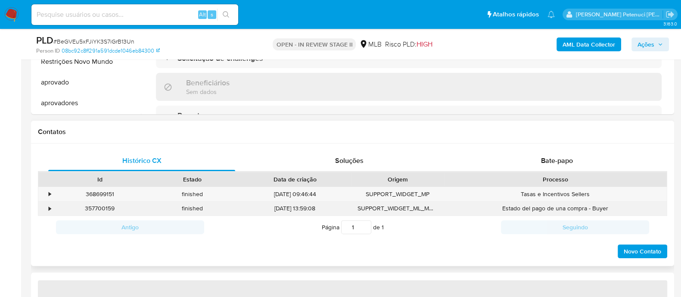
select select "10"
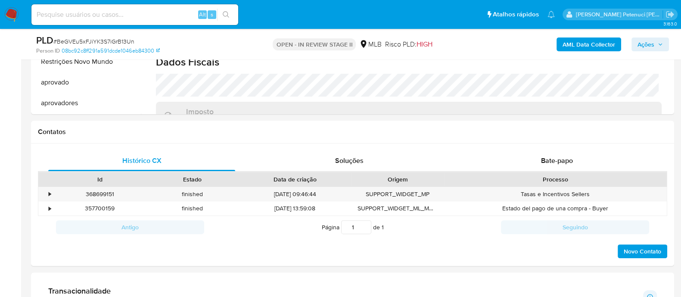
scroll to position [646, 0]
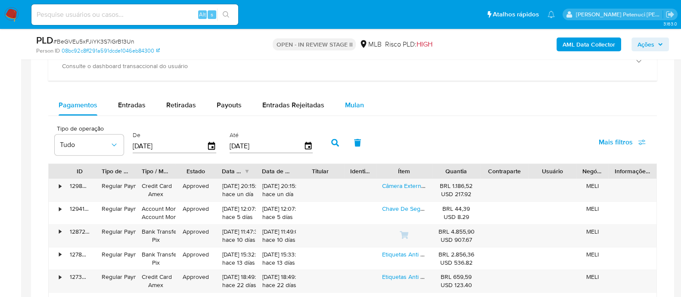
click at [345, 107] on span "Mulan" at bounding box center [354, 105] width 19 height 10
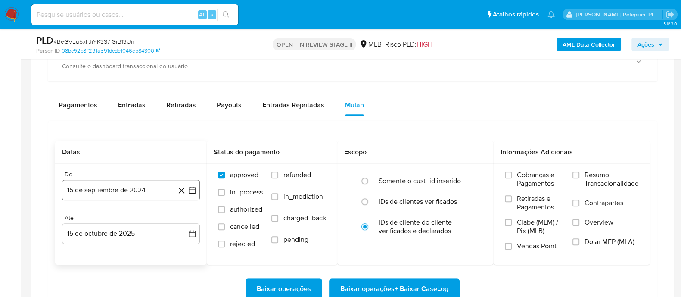
click at [159, 188] on button "15 de septiembre de 2024" at bounding box center [131, 190] width 138 height 21
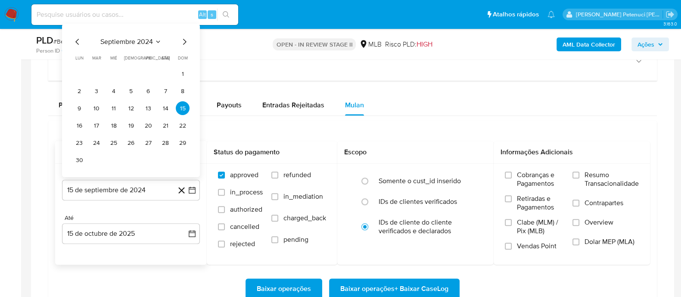
click at [144, 47] on div "septiembre 2024 septiembre 2024 lun lunes mar martes mié miércoles jue jueves v…" at bounding box center [130, 102] width 117 height 130
click at [144, 37] on span "septiembre 2024" at bounding box center [126, 41] width 53 height 9
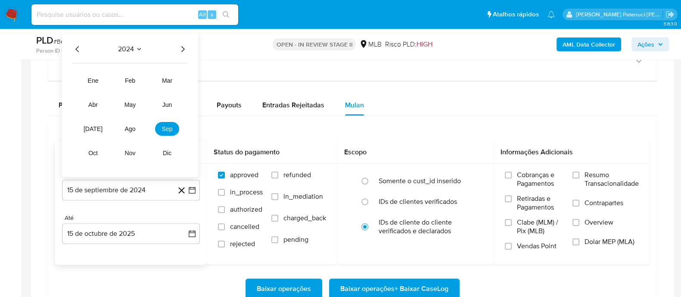
click at [187, 49] on icon "Año siguiente" at bounding box center [183, 49] width 10 height 10
click at [177, 131] on button "sep" at bounding box center [167, 129] width 24 height 14
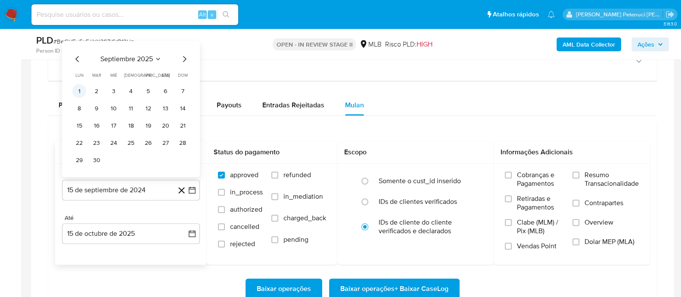
click at [75, 93] on button "1" at bounding box center [79, 91] width 14 height 14
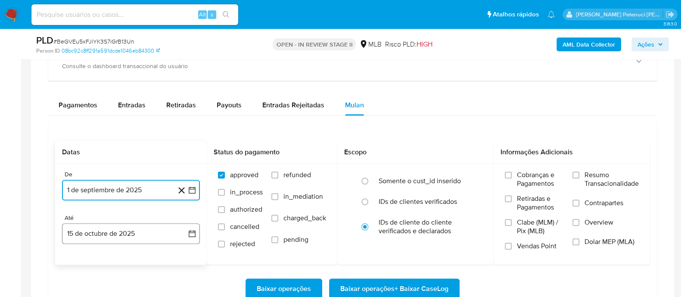
click at [162, 237] on button "15 de octubre de 2025" at bounding box center [131, 233] width 138 height 21
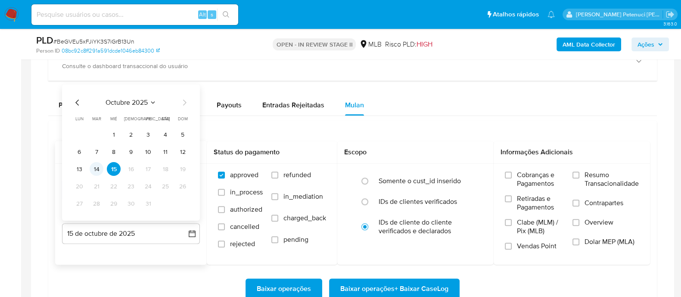
click at [98, 170] on button "14" at bounding box center [97, 169] width 14 height 14
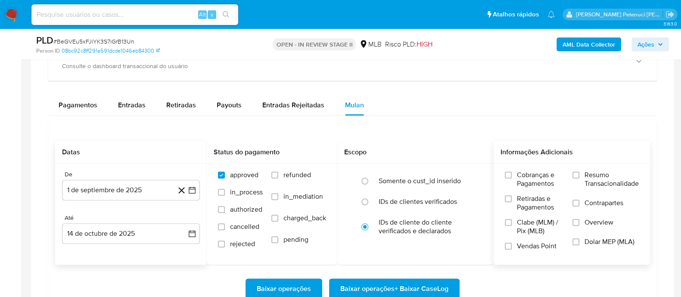
click at [594, 171] on span "Resumo Transacionalidade" at bounding box center [612, 179] width 54 height 17
click at [580, 171] on input "Resumo Transacionalidade" at bounding box center [576, 174] width 7 height 7
click at [403, 281] on span "Baixar operações + Baixar CaseLog" at bounding box center [394, 288] width 108 height 19
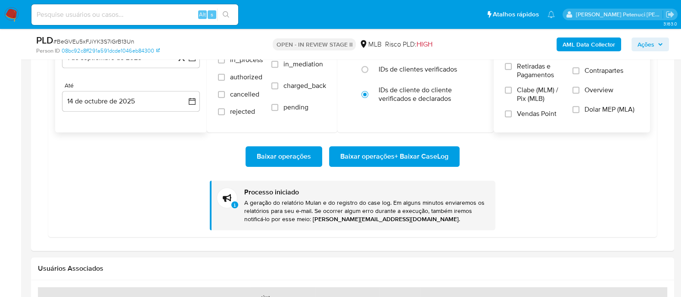
scroll to position [808, 0]
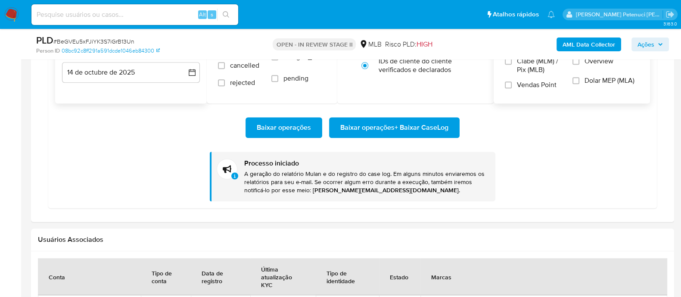
click at [127, 40] on span "# BeGVEu5xFJiYK3S7iGrB13Un" at bounding box center [93, 41] width 81 height 9
copy span "BeGVEu5xFJiYK3S7iGrB13Un"
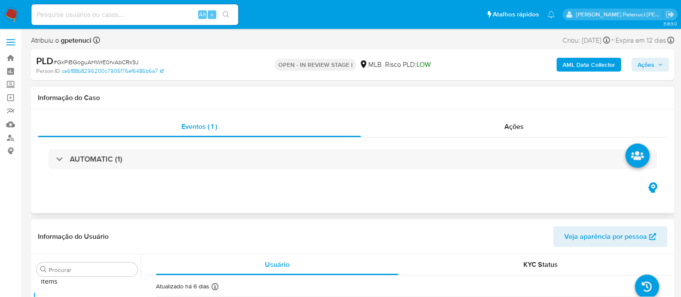
scroll to position [468, 0]
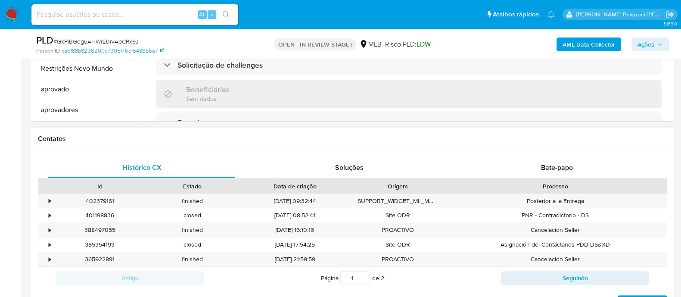
select select "10"
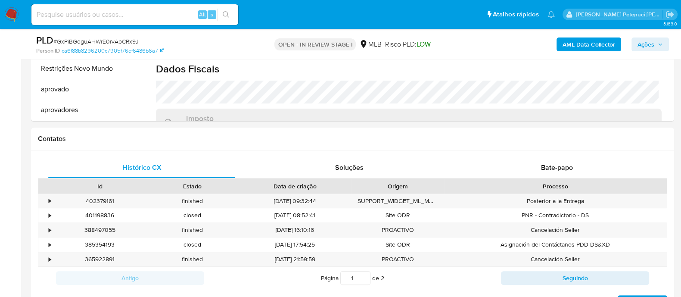
scroll to position [592, 0]
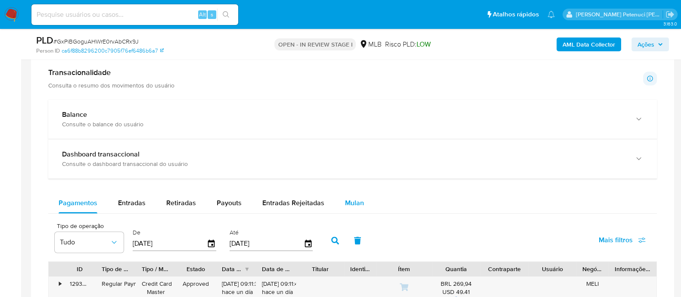
click at [340, 203] on button "Mulan" at bounding box center [355, 203] width 40 height 21
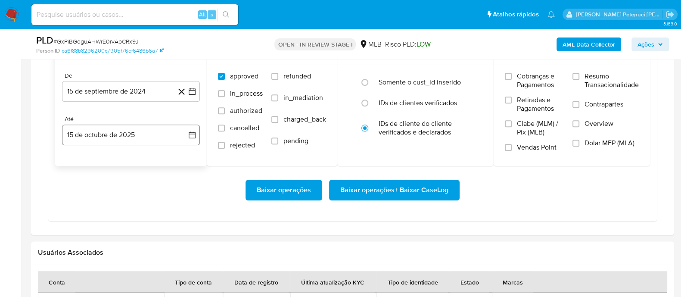
scroll to position [808, 0]
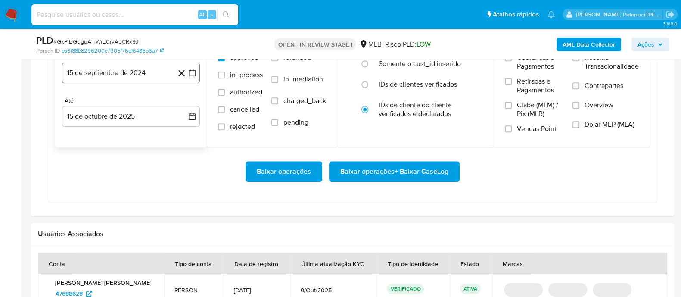
click at [149, 80] on button "15 de septiembre de 2024" at bounding box center [131, 72] width 138 height 21
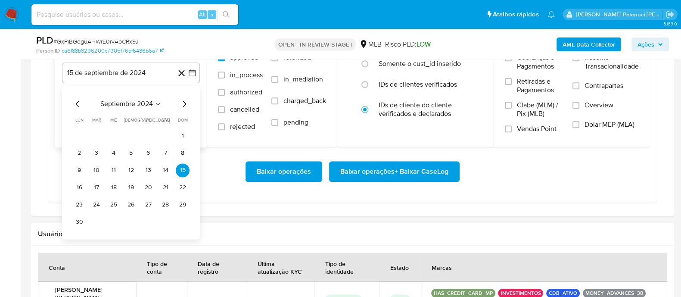
click at [158, 101] on icon "Seleccionar mes y año" at bounding box center [158, 103] width 7 height 7
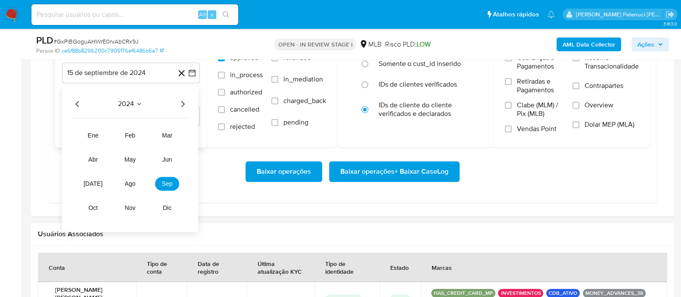
click at [184, 104] on icon "Año siguiente" at bounding box center [183, 104] width 10 height 10
click at [171, 181] on span "sep" at bounding box center [167, 183] width 11 height 7
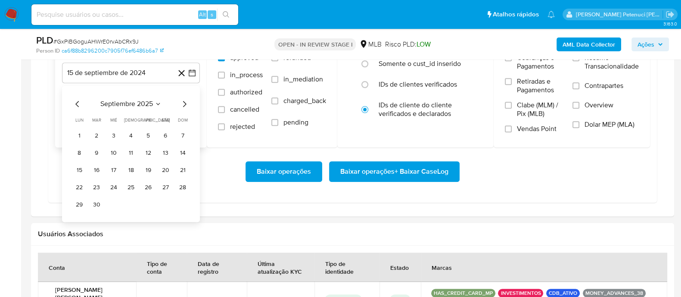
click at [84, 140] on button "1" at bounding box center [79, 136] width 14 height 14
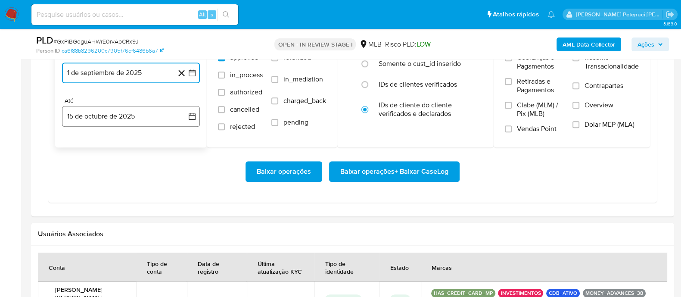
click at [125, 115] on button "15 de octubre de 2025" at bounding box center [131, 116] width 138 height 21
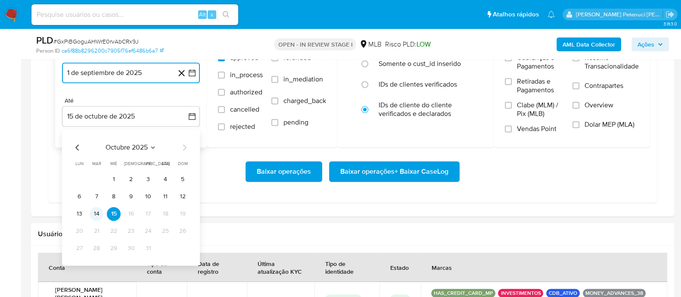
click at [93, 213] on button "14" at bounding box center [97, 214] width 14 height 14
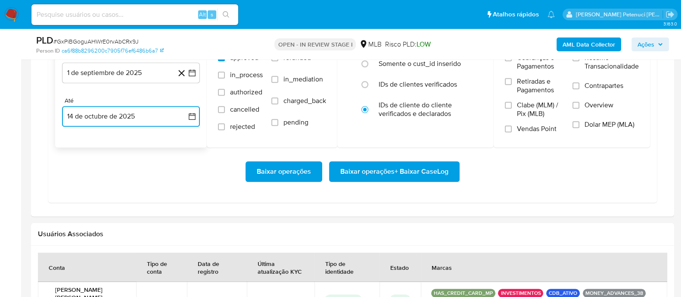
scroll to position [754, 0]
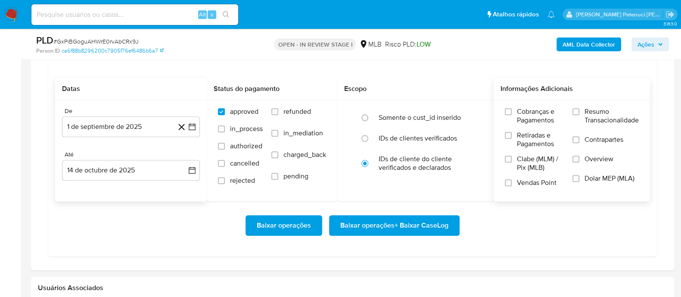
click at [586, 118] on span "Resumo Transacionalidade" at bounding box center [612, 115] width 54 height 17
click at [580, 115] on input "Resumo Transacionalidade" at bounding box center [576, 111] width 7 height 7
click at [414, 224] on span "Baixar operações + Baixar CaseLog" at bounding box center [394, 225] width 108 height 19
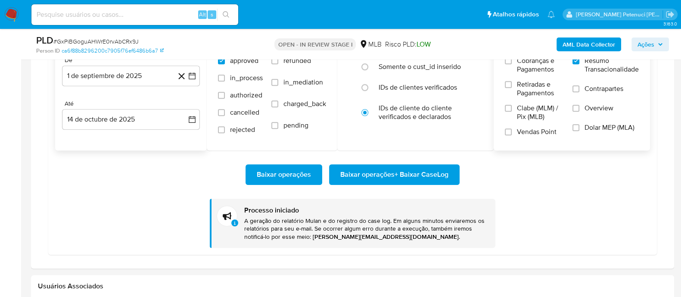
scroll to position [861, 0]
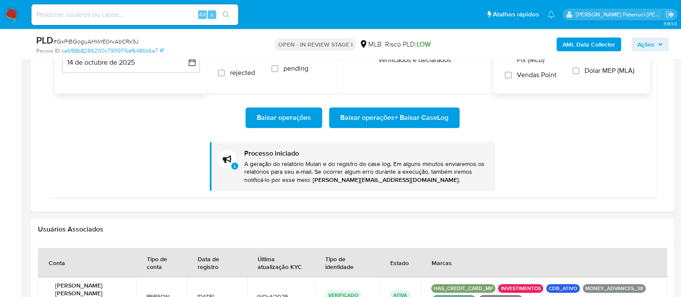
click at [151, 137] on div "Baixar operações Baixar operações + Baixar CaseLog Processo iniciado A geração …" at bounding box center [352, 142] width 595 height 97
click at [129, 39] on span "# GxPiBGoguAHWrE0rvAbCRx9J" at bounding box center [95, 41] width 85 height 9
copy span "GxPiBGoguAHWrE0rvAbCRx9J"
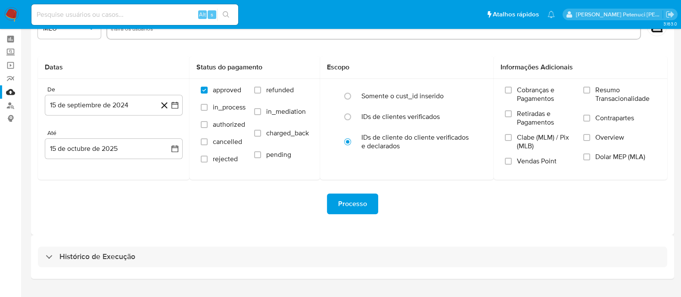
scroll to position [50, 0]
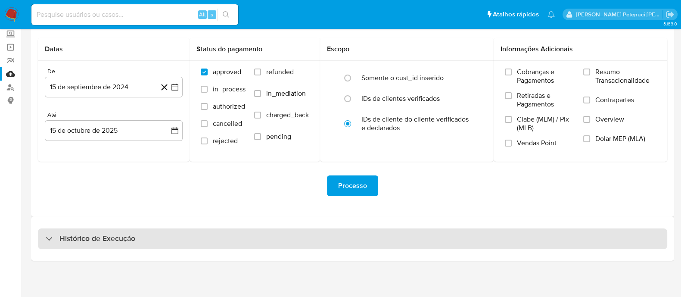
click at [96, 236] on h3 "Histórico de Execução" at bounding box center [97, 239] width 76 height 10
select select "10"
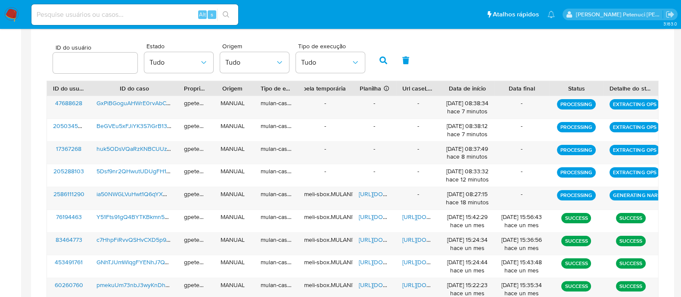
scroll to position [212, 0]
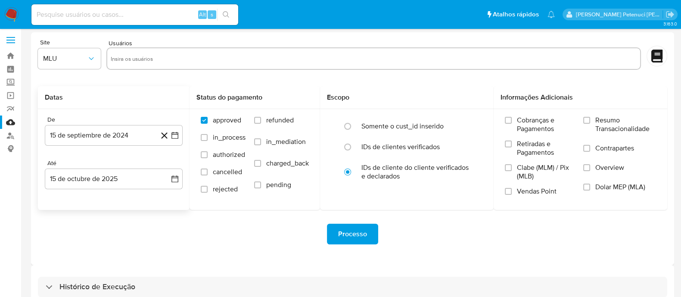
scroll to position [50, 0]
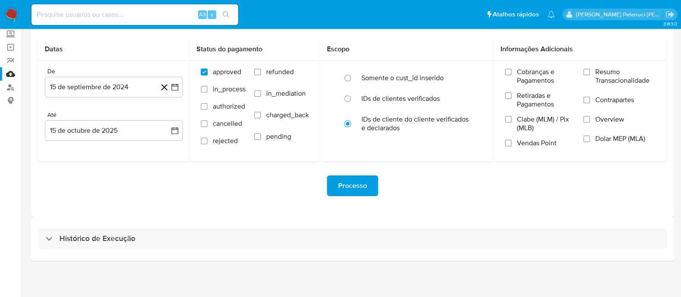
drag, startPoint x: 102, startPoint y: 241, endPoint x: 123, endPoint y: 190, distance: 55.5
click at [102, 240] on h3 "Histórico de Execução" at bounding box center [97, 239] width 76 height 10
select select "10"
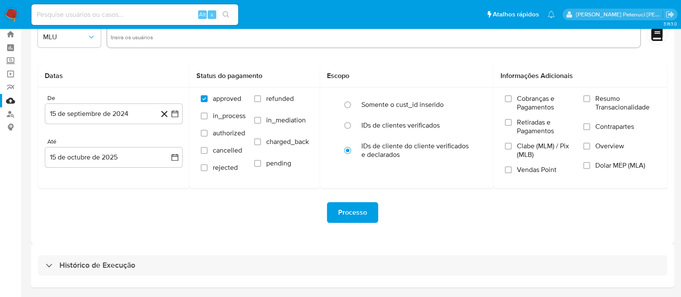
scroll to position [50, 0]
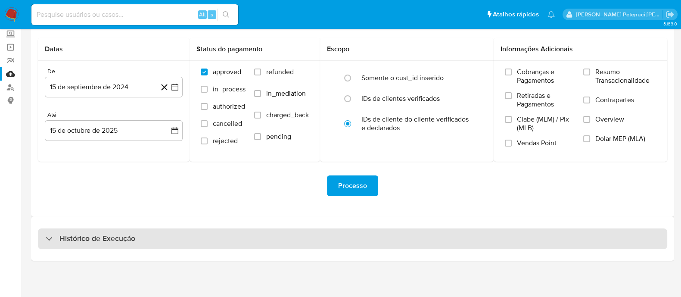
click at [92, 243] on h3 "Histórico de Execução" at bounding box center [97, 239] width 76 height 10
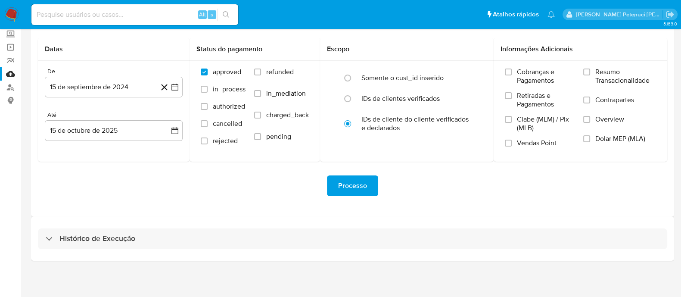
select select "10"
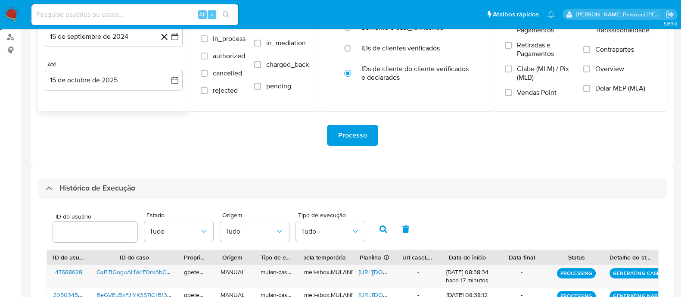
scroll to position [266, 0]
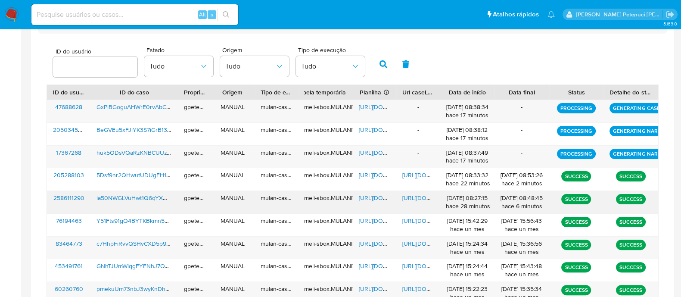
click at [365, 197] on span "[URL][DOMAIN_NAME]" at bounding box center [388, 197] width 59 height 9
click at [416, 196] on span "[URL][DOMAIN_NAME]" at bounding box center [431, 197] width 59 height 9
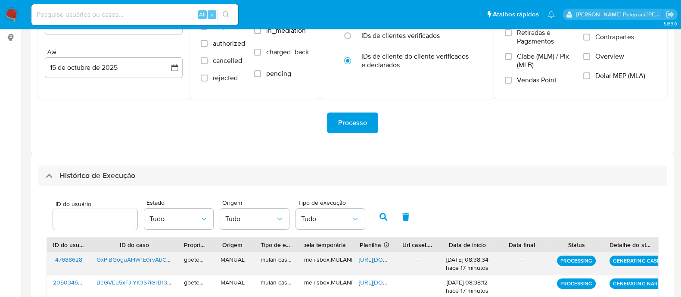
scroll to position [0, 0]
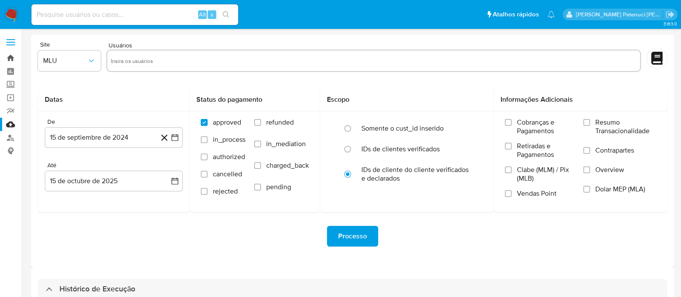
click at [16, 57] on link "Bandeja" at bounding box center [51, 57] width 103 height 13
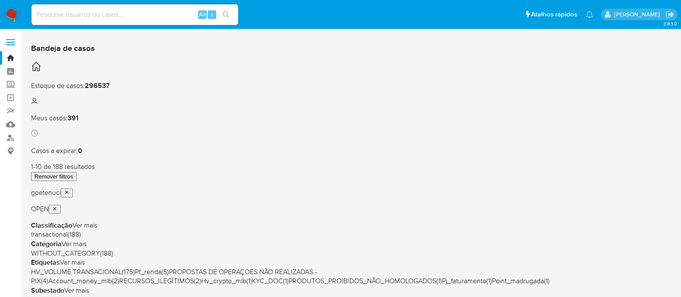
scroll to position [53, 0]
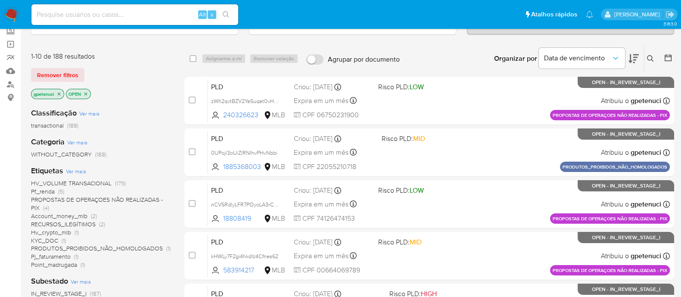
click at [52, 187] on span "Pf_renda" at bounding box center [43, 191] width 24 height 9
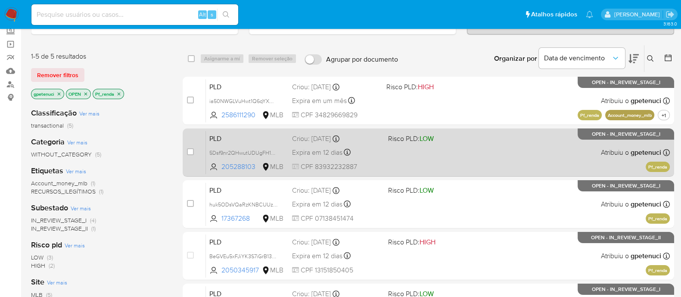
click at [246, 133] on span "PLD" at bounding box center [247, 137] width 76 height 11
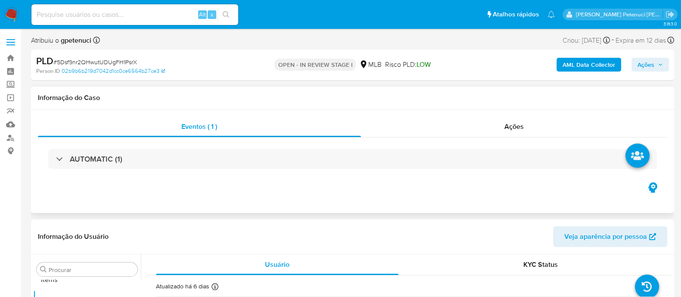
scroll to position [468, 0]
select select "10"
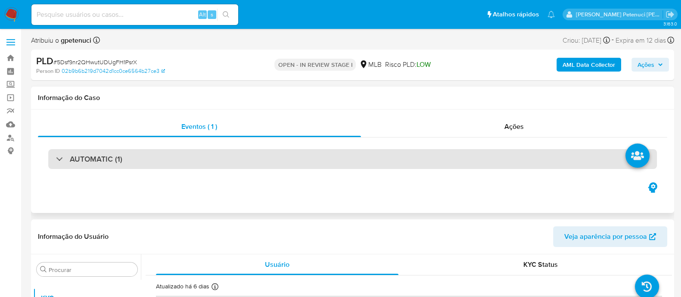
click at [131, 168] on div "AUTOMATIC (1)" at bounding box center [352, 159] width 609 height 20
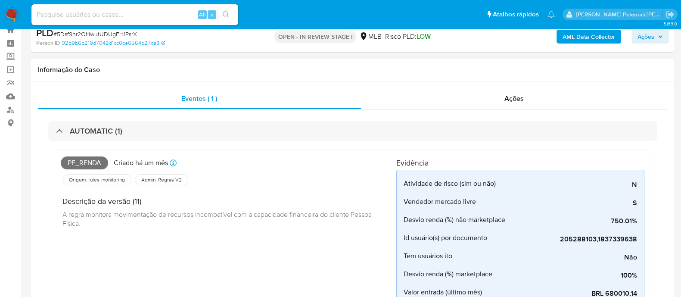
scroll to position [0, 0]
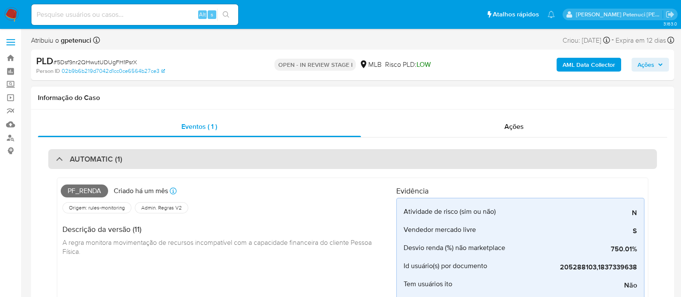
click at [82, 160] on h3 "AUTOMATIC (1)" at bounding box center [96, 158] width 53 height 9
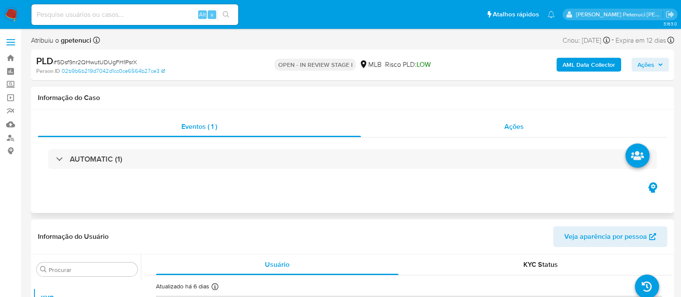
click at [467, 134] on div "Ações" at bounding box center [514, 126] width 307 height 21
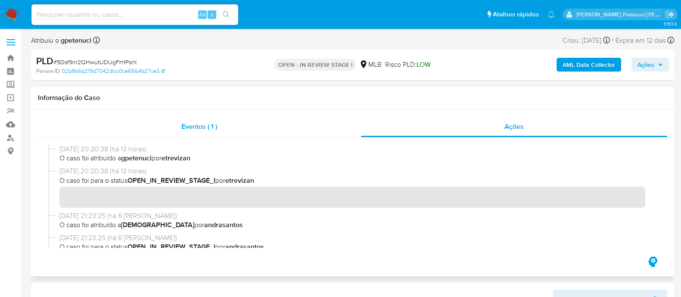
click at [251, 127] on div "Eventos ( 1 )" at bounding box center [199, 126] width 323 height 21
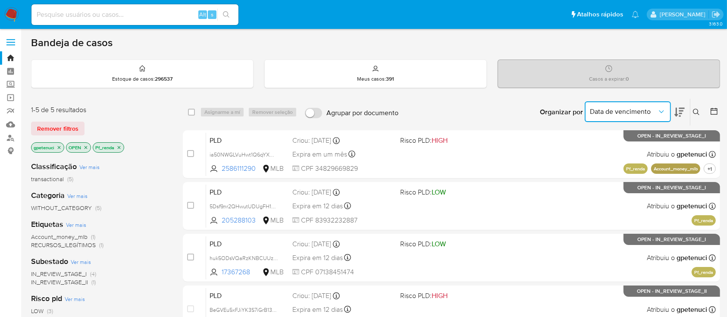
click at [608, 103] on button "Data de vencimento" at bounding box center [627, 111] width 86 height 21
click at [499, 109] on div "Organizar por Data de vencimento Os resultados não podem ser classificados enqu…" at bounding box center [560, 112] width 317 height 27
click at [108, 16] on input at bounding box center [134, 14] width 207 height 11
paste input "FUpsHyiKmaCGrvoUs9XDtVU6"
type input "FUpsHyiKmaCGrvoUs9XDtVU6"
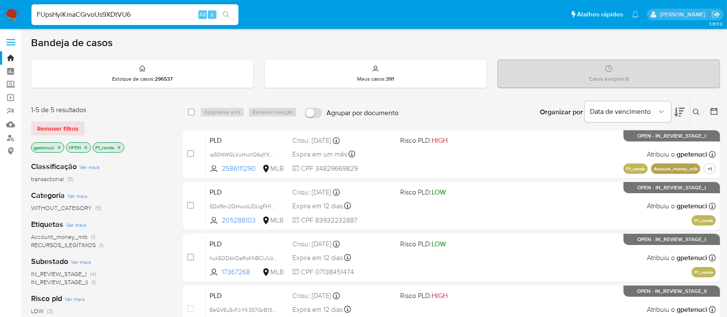
click at [9, 46] on label at bounding box center [11, 42] width 22 height 18
click at [0, 0] on input "checkbox" at bounding box center [0, 0] width 0 height 0
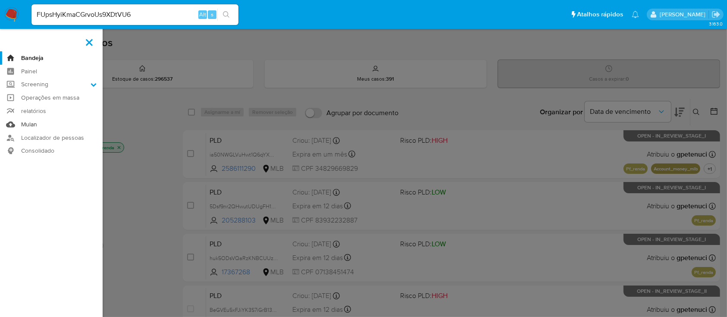
click at [38, 124] on link "Mulan" at bounding box center [51, 124] width 103 height 13
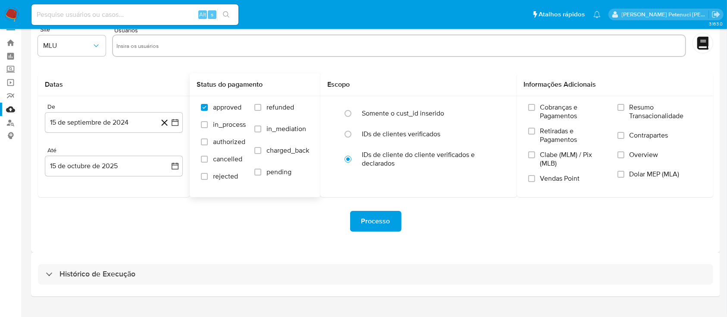
scroll to position [31, 0]
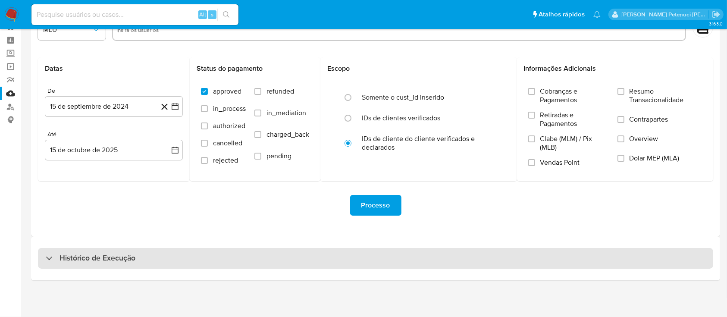
click at [102, 264] on div "Histórico de Execução" at bounding box center [375, 258] width 675 height 21
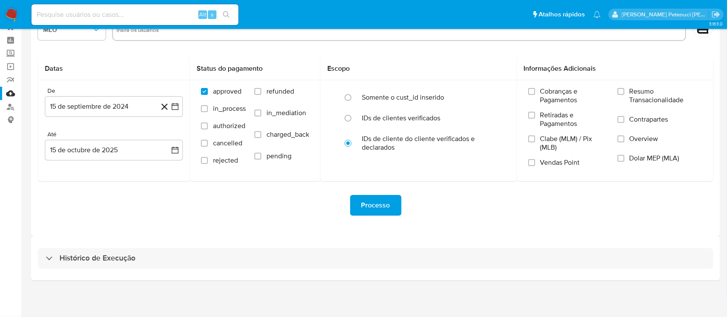
select select "10"
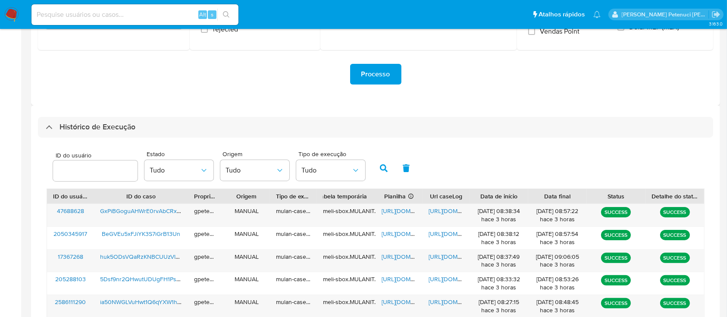
scroll to position [356, 0]
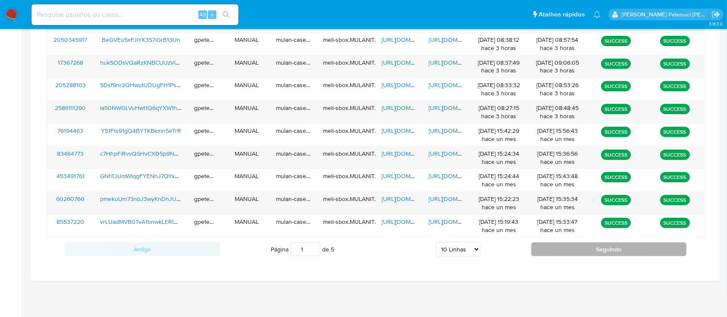
click at [561, 247] on button "Seguindo" at bounding box center [609, 249] width 156 height 14
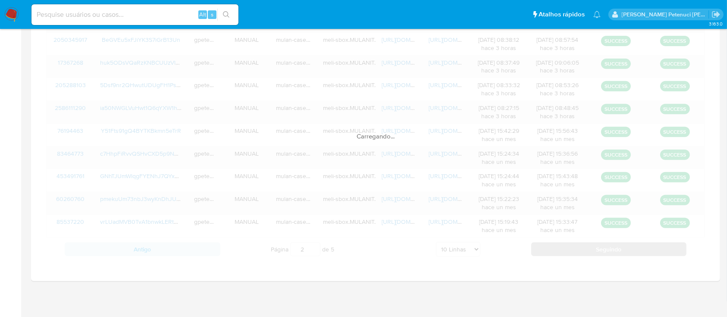
click at [561, 247] on div "Carregando..." at bounding box center [376, 127] width 658 height 266
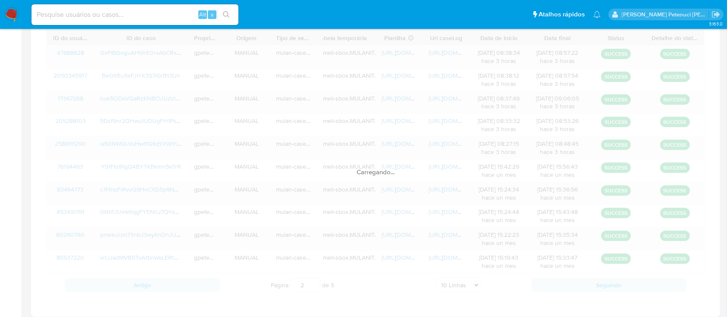
scroll to position [299, 0]
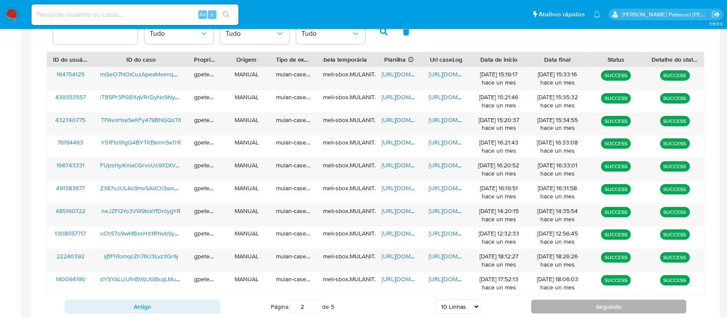
click at [562, 312] on button "Seguindo" at bounding box center [609, 306] width 156 height 14
type input "3"
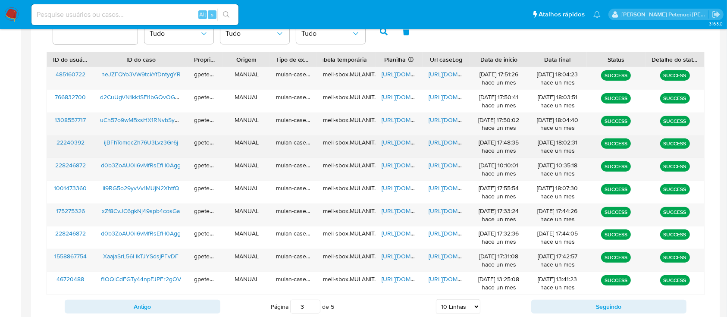
click at [449, 146] on span "[URL][DOMAIN_NAME]" at bounding box center [457, 142] width 59 height 9
click at [399, 146] on span "[URL][DOMAIN_NAME]" at bounding box center [410, 142] width 59 height 9
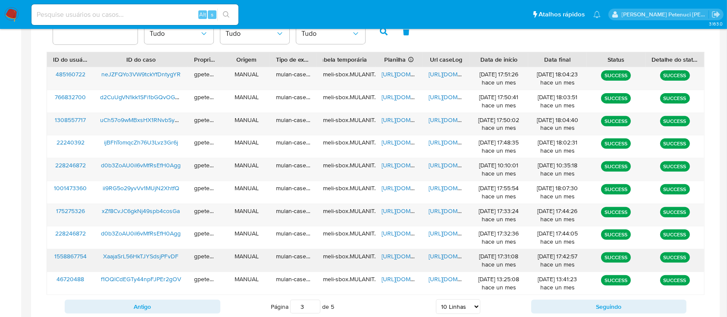
click at [401, 262] on div "[URL][DOMAIN_NAME]" at bounding box center [398, 260] width 47 height 22
click at [401, 257] on span "[URL][DOMAIN_NAME]" at bounding box center [410, 256] width 59 height 9
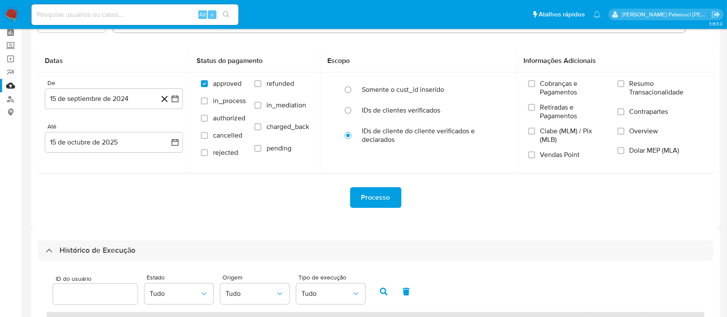
scroll to position [0, 0]
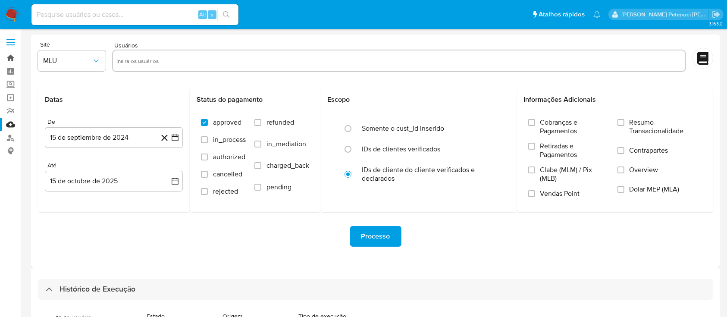
click at [6, 57] on link "Bandeja" at bounding box center [51, 57] width 103 height 13
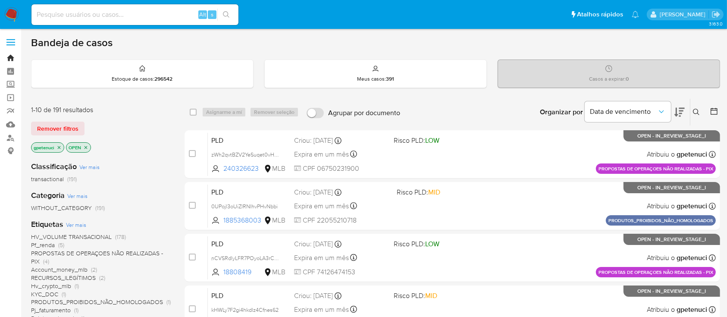
click at [11, 54] on link "Bandeja" at bounding box center [51, 57] width 103 height 13
click at [15, 47] on label at bounding box center [11, 42] width 22 height 18
click at [0, 0] on input "checkbox" at bounding box center [0, 0] width 0 height 0
